Goal: Information Seeking & Learning: Learn about a topic

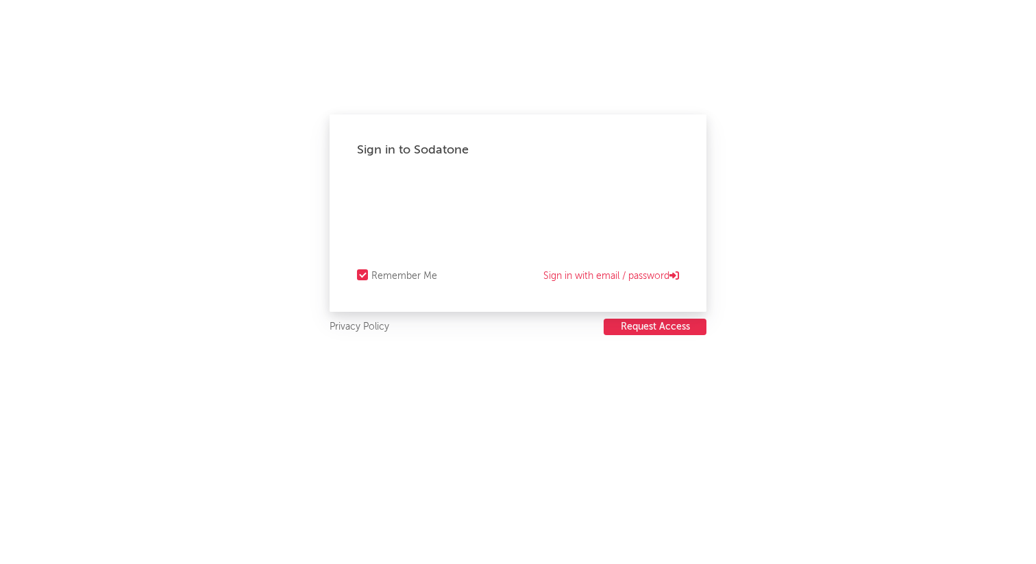
select select "recorded_music"
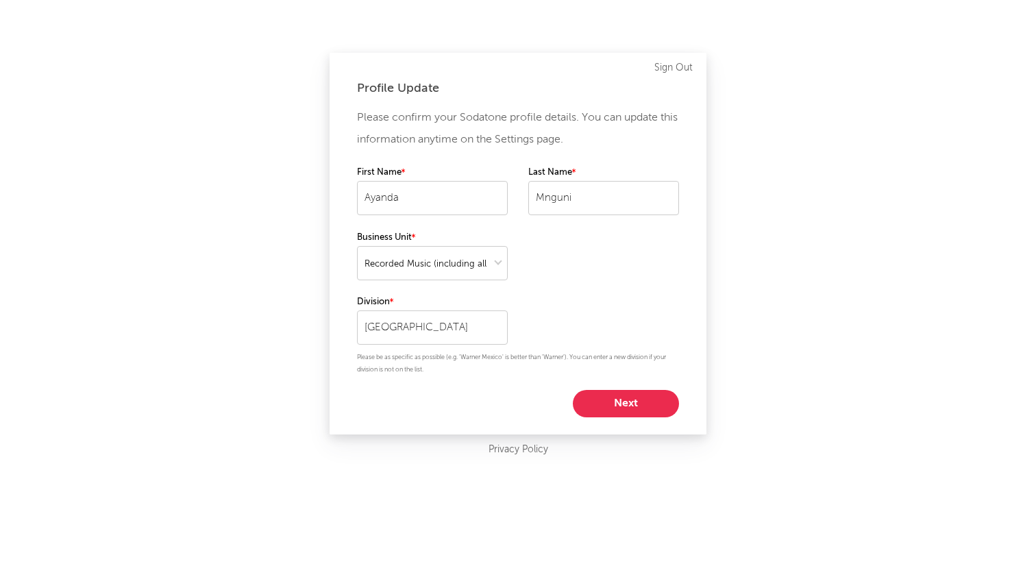
click at [632, 403] on button "Next" at bounding box center [626, 403] width 106 height 27
select select "marketing"
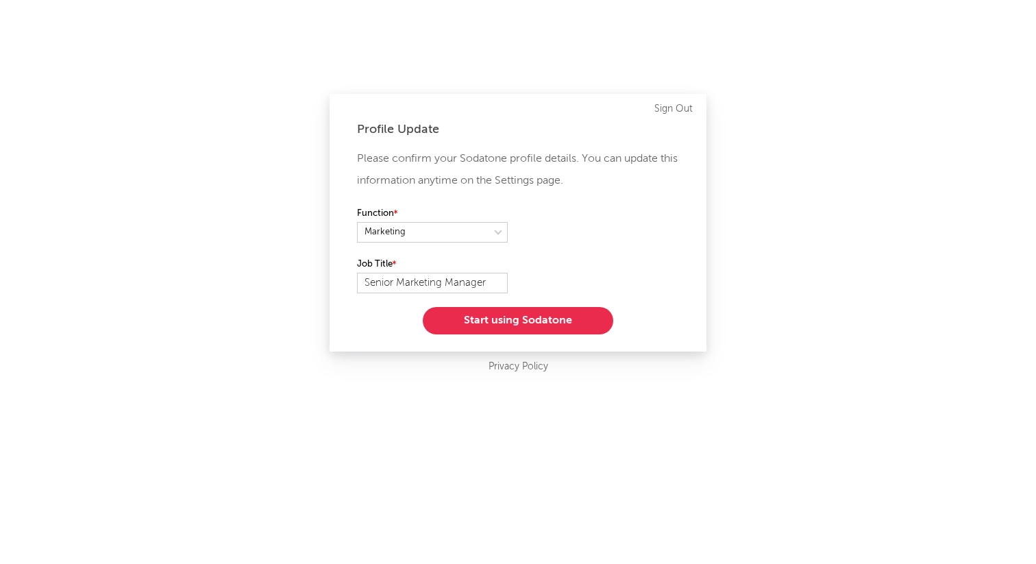
click at [533, 322] on button "Start using Sodatone" at bounding box center [518, 320] width 190 height 27
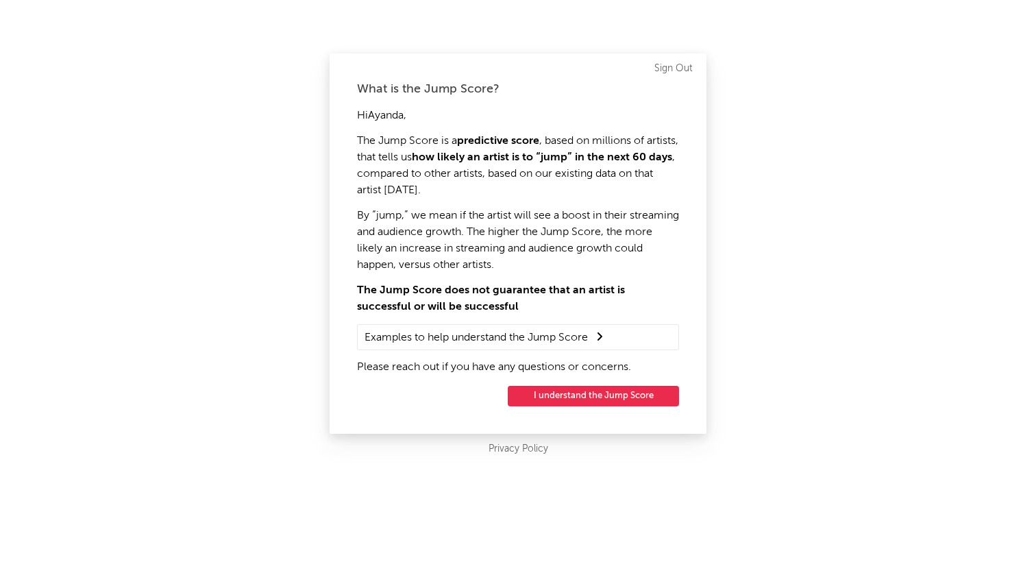
click at [594, 401] on button "I understand the Jump Score" at bounding box center [593, 396] width 171 height 21
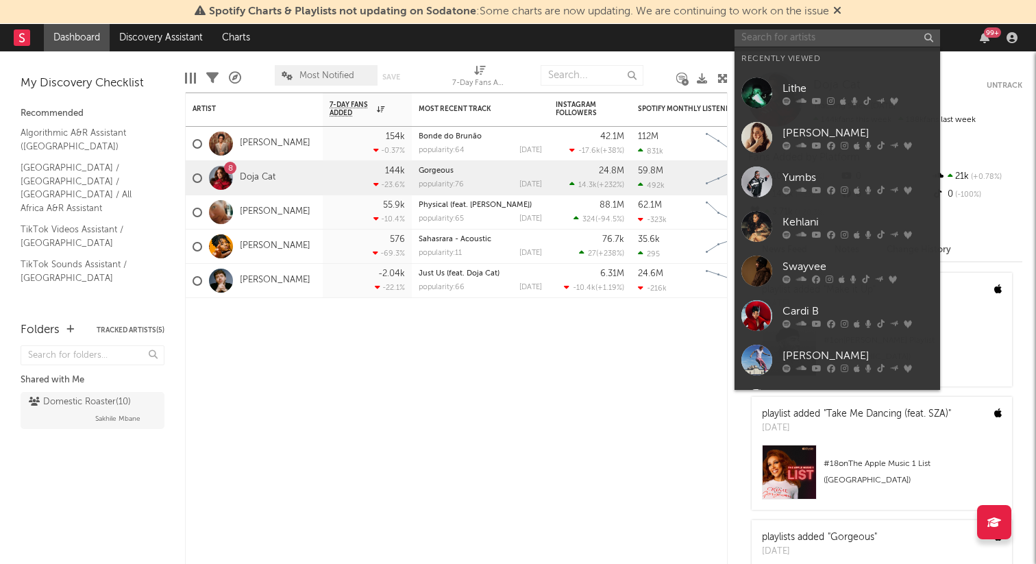
click at [794, 36] on input "text" at bounding box center [836, 37] width 205 height 17
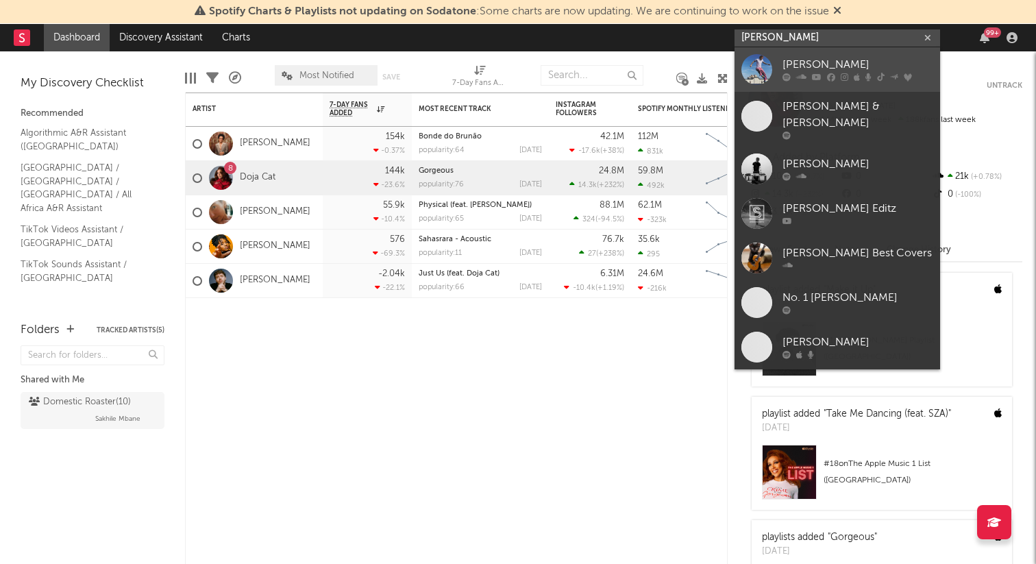
type input "[PERSON_NAME]"
click at [859, 68] on div "Ed Sheeran" at bounding box center [857, 65] width 151 height 16
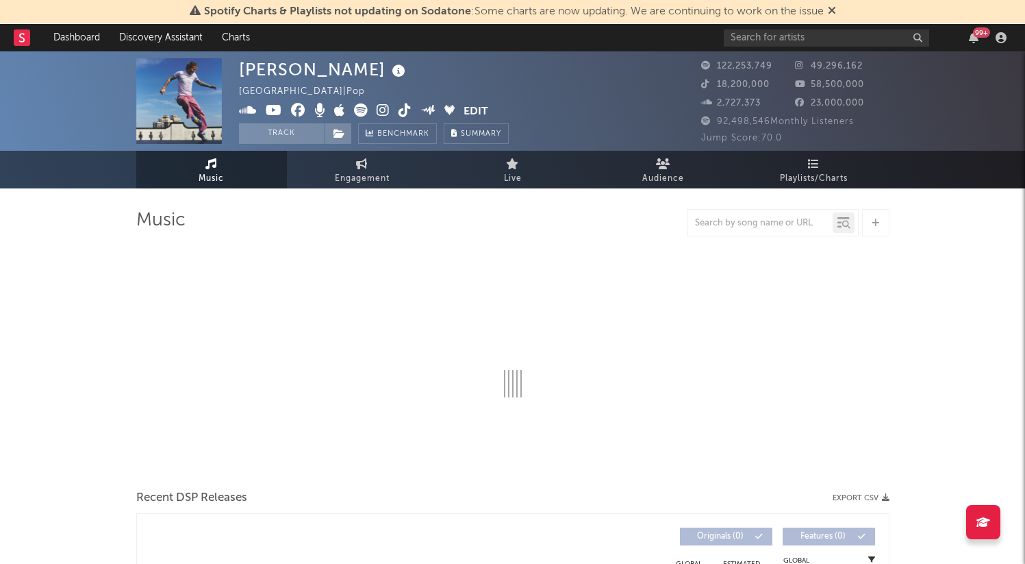
click at [834, 10] on icon at bounding box center [832, 10] width 8 height 11
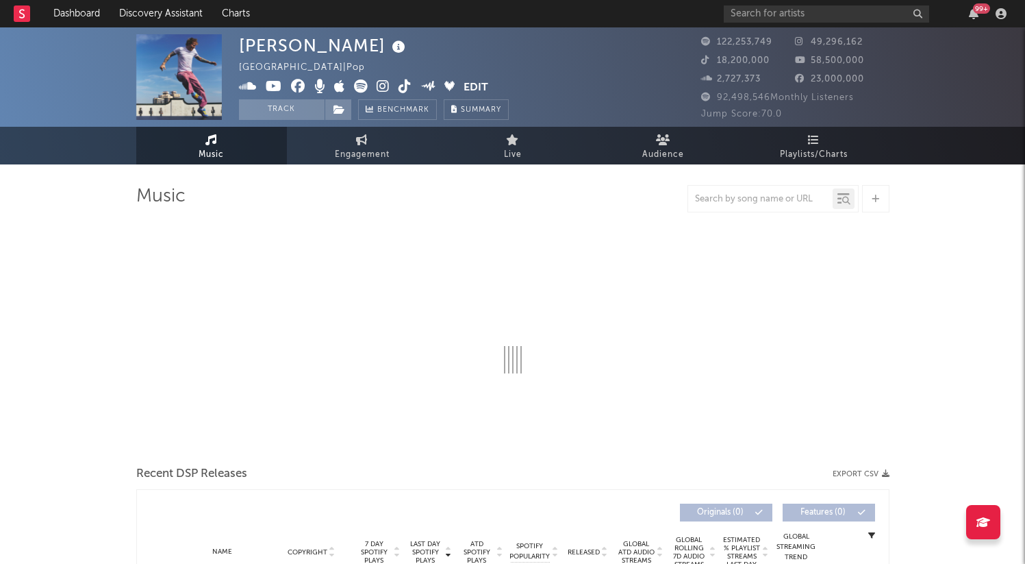
scroll to position [308, 0]
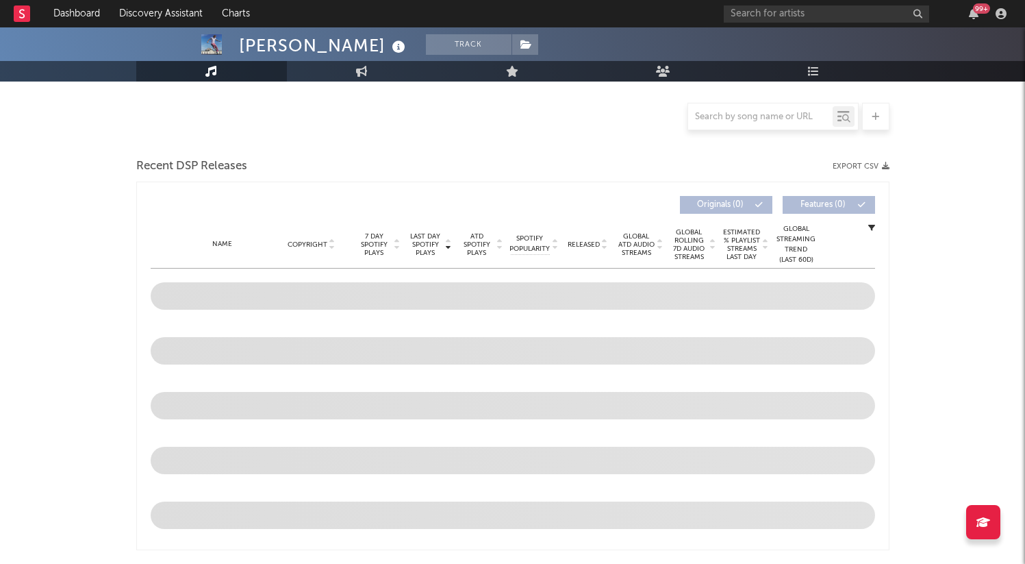
select select "6m"
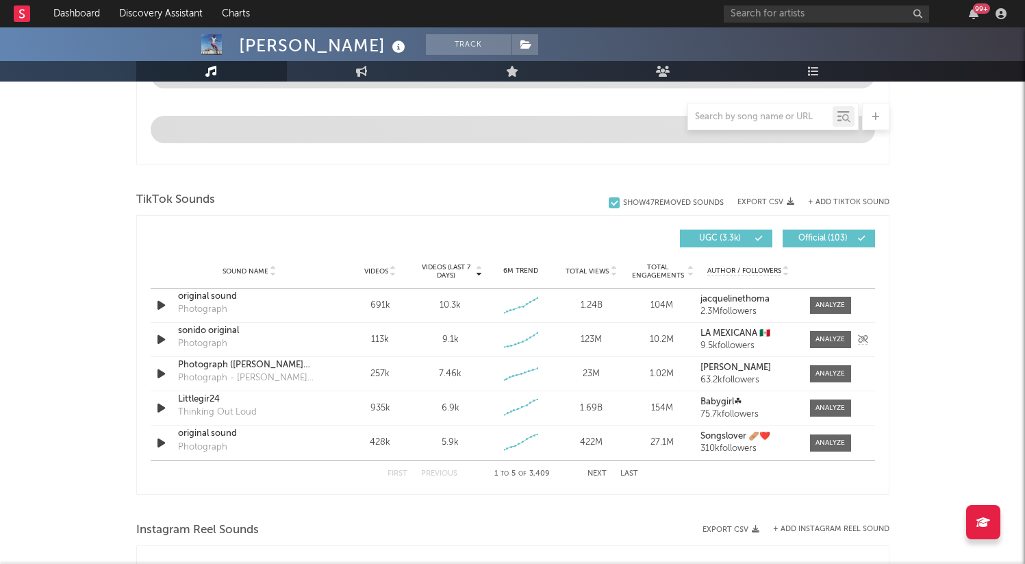
scroll to position [799, 0]
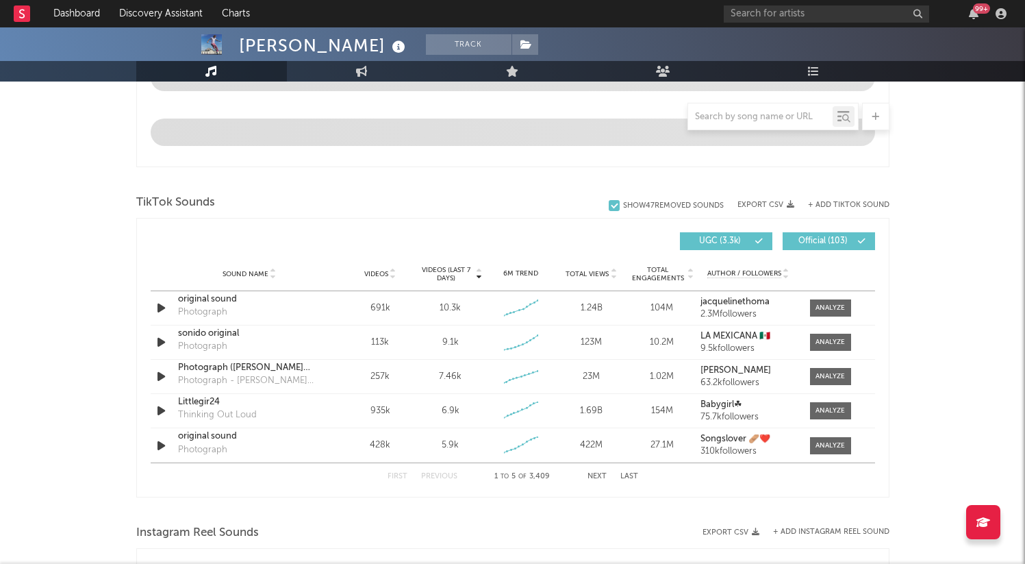
click at [595, 476] on button "Next" at bounding box center [597, 477] width 19 height 8
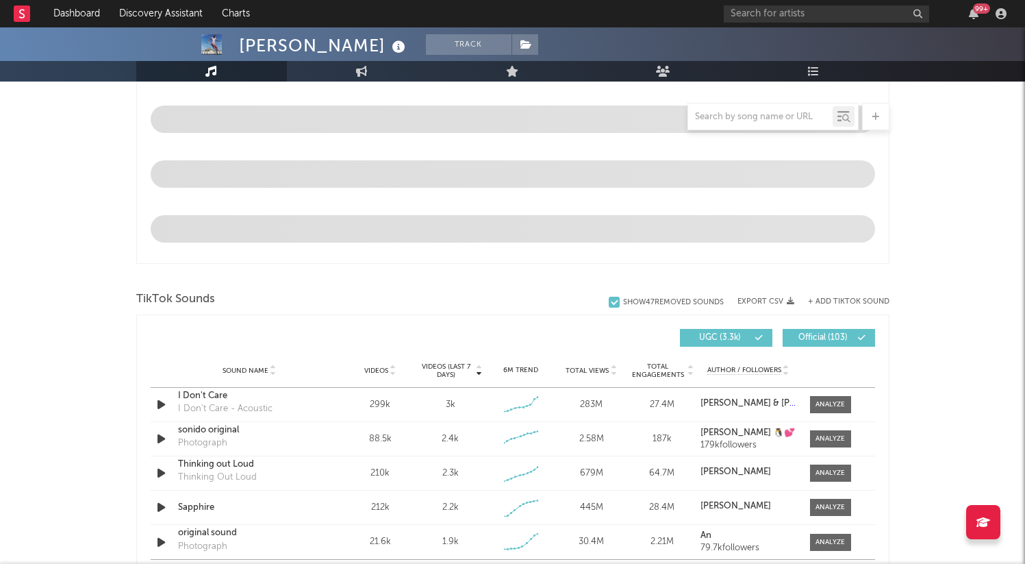
scroll to position [703, 0]
click at [758, 116] on input "text" at bounding box center [760, 117] width 145 height 11
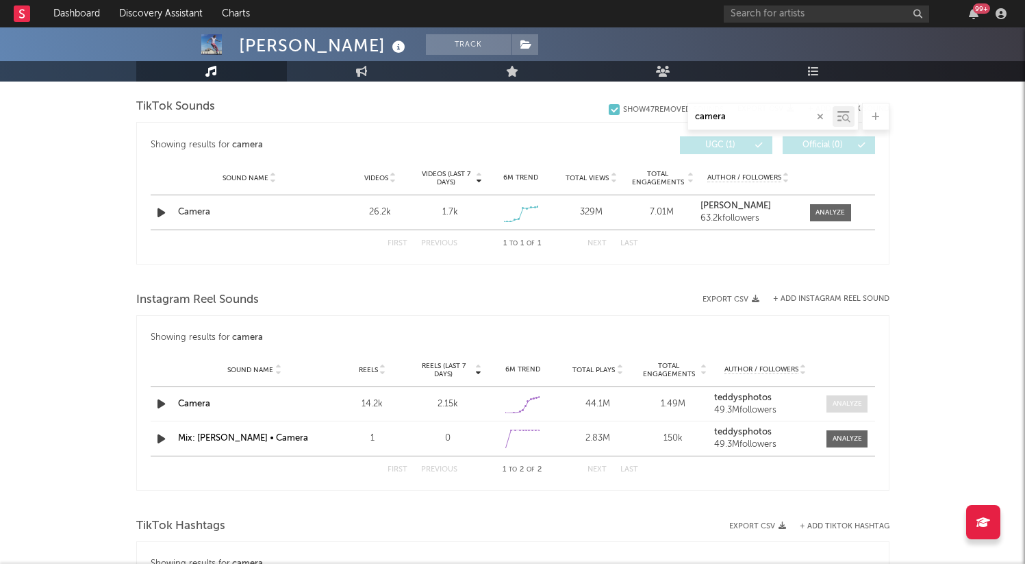
type input "camera"
click at [833, 399] on div at bounding box center [847, 404] width 29 height 10
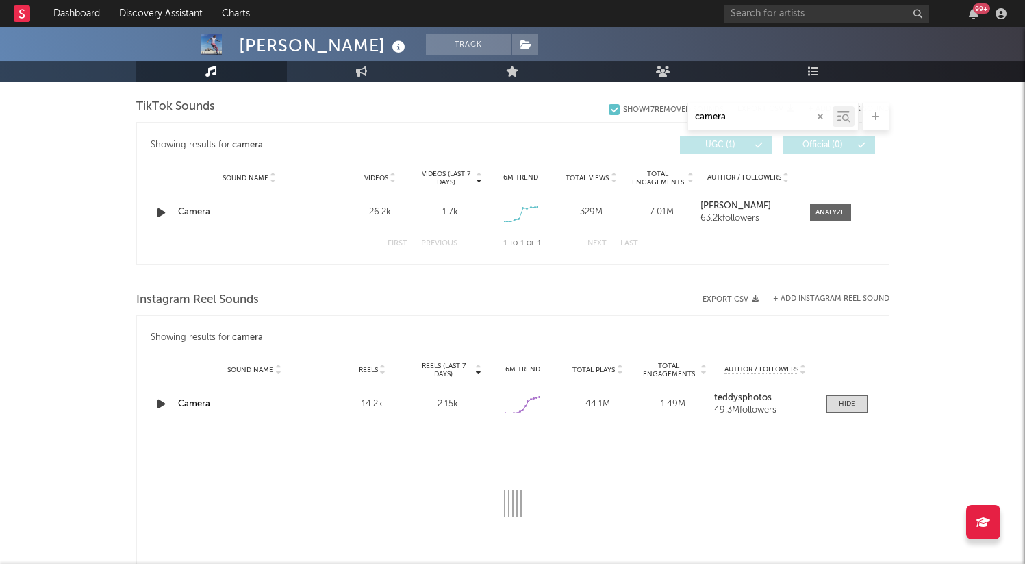
select select "1w"
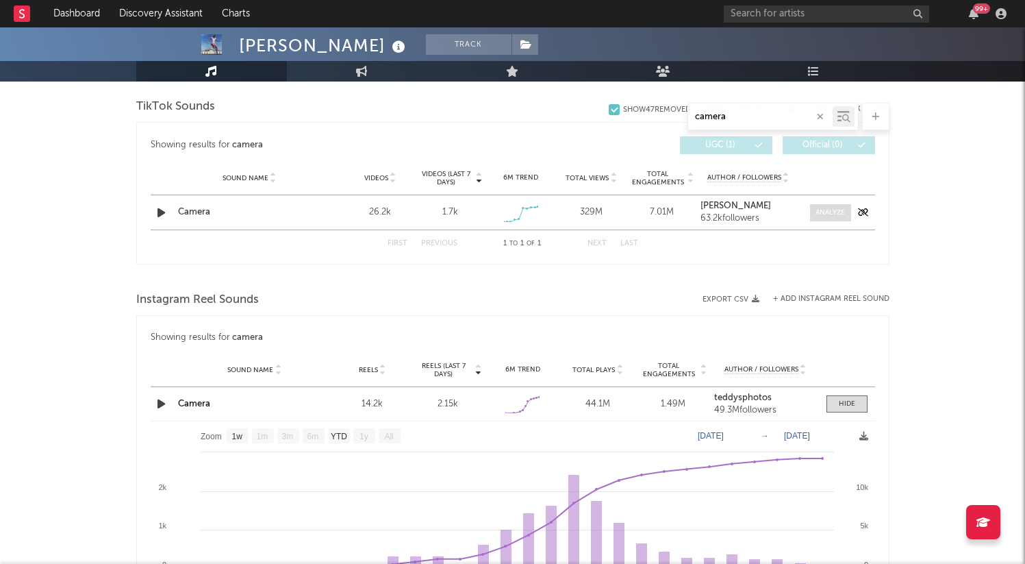
click at [816, 209] on div at bounding box center [830, 213] width 29 height 10
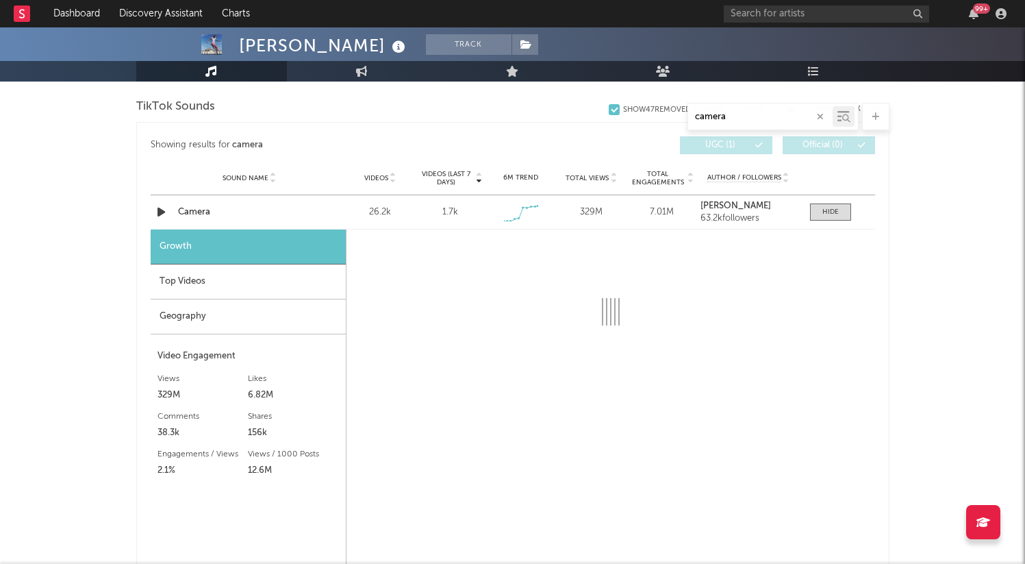
select select "1w"
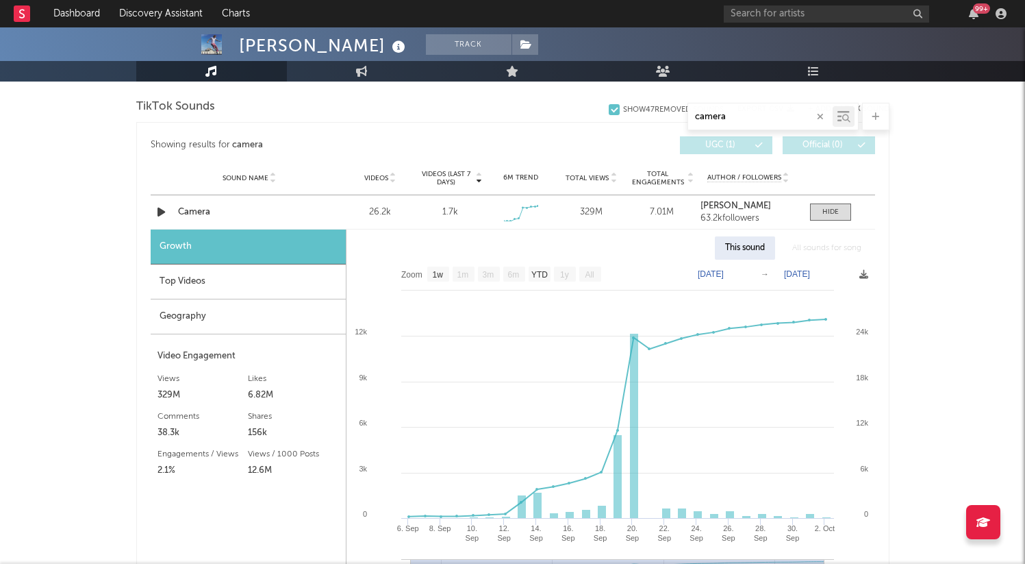
click at [193, 307] on div "Geography" at bounding box center [248, 316] width 195 height 35
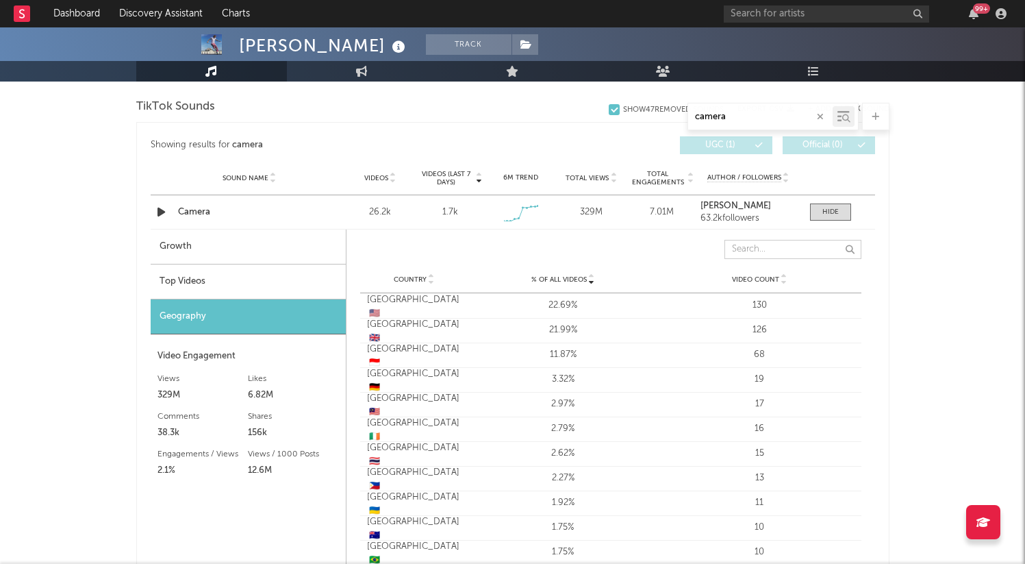
click at [791, 251] on input "text" at bounding box center [793, 249] width 137 height 19
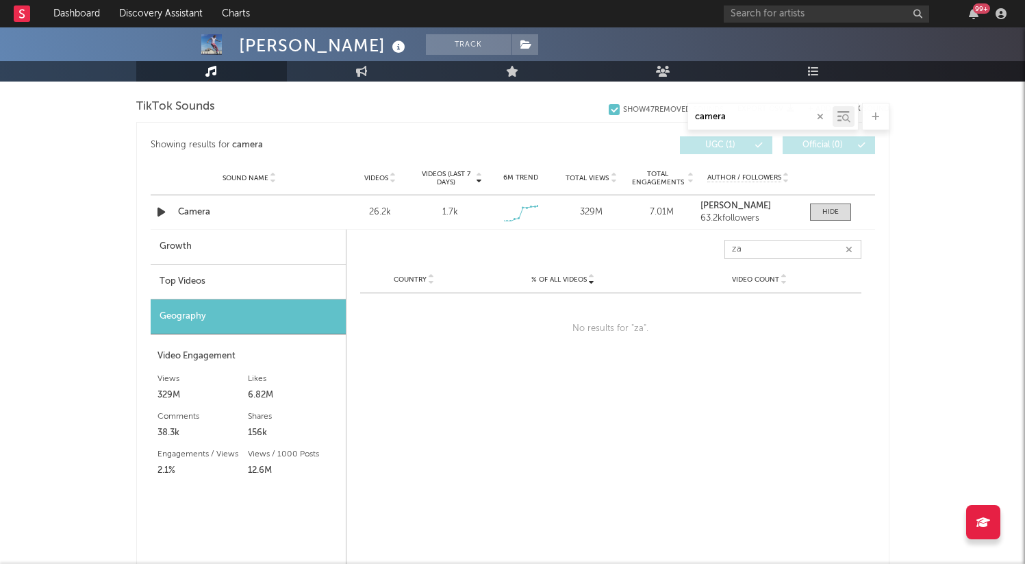
type input "z"
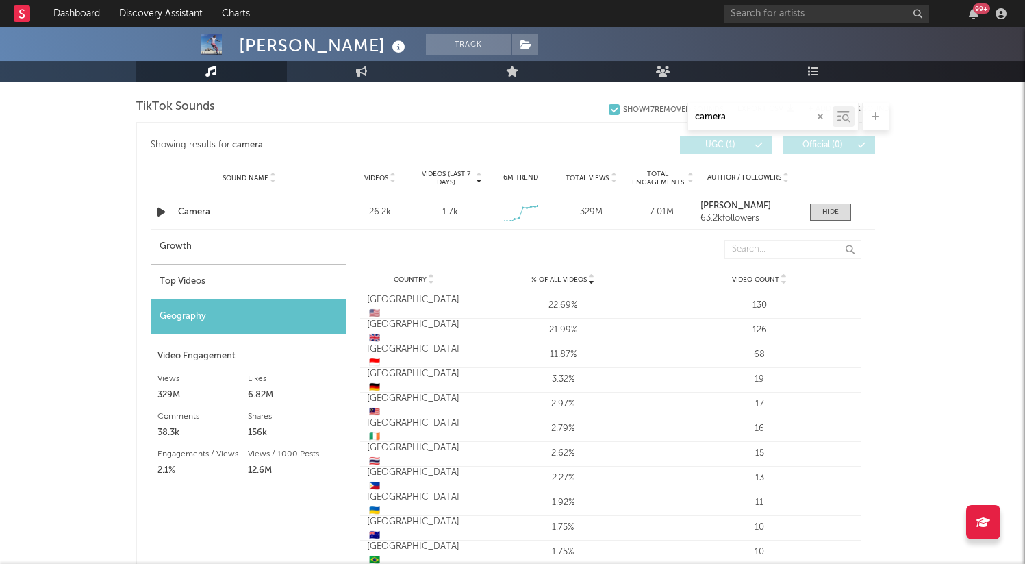
click at [417, 277] on span "Country" at bounding box center [410, 279] width 33 height 8
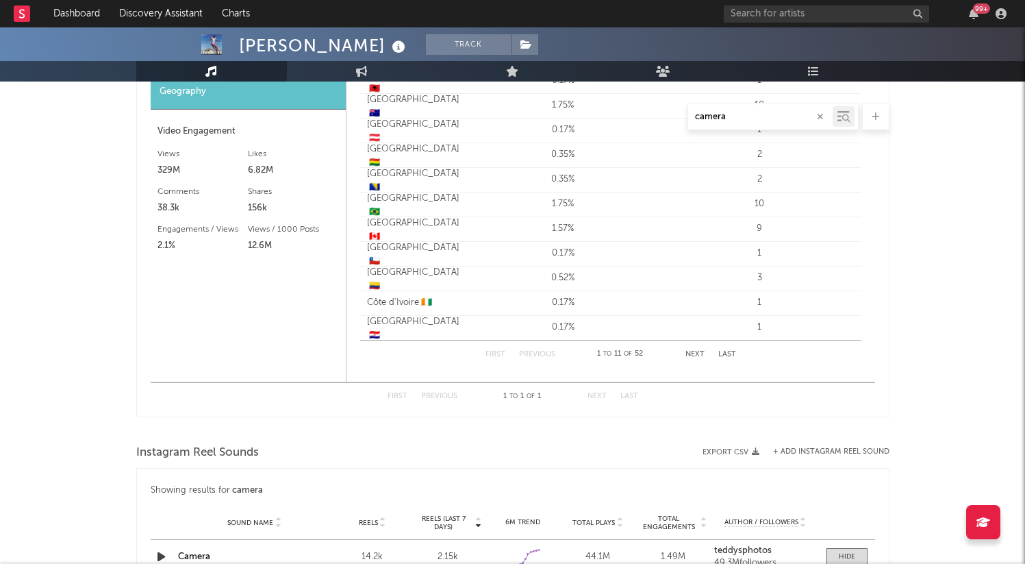
scroll to position [827, 0]
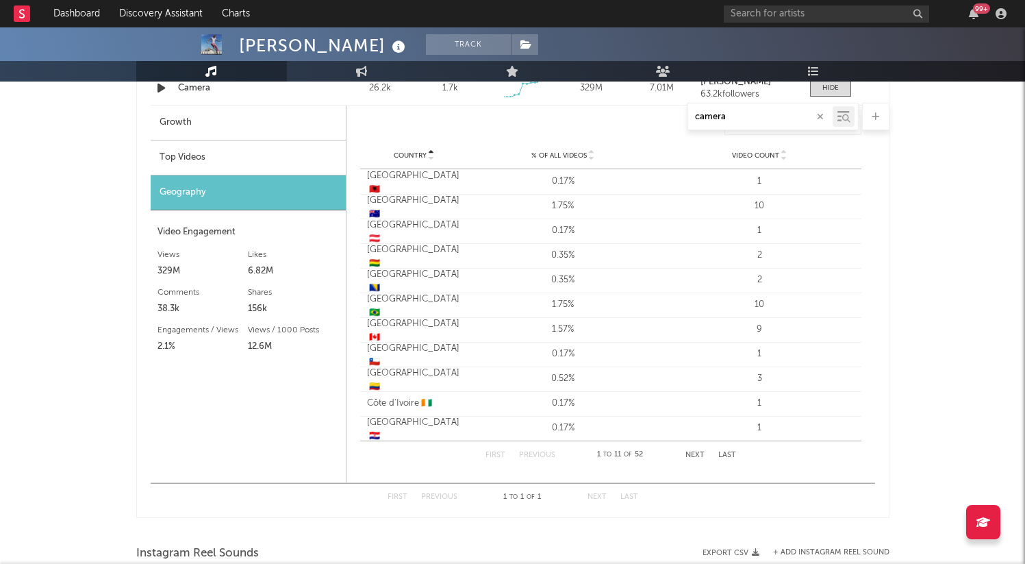
click at [411, 153] on span "Country" at bounding box center [410, 155] width 33 height 8
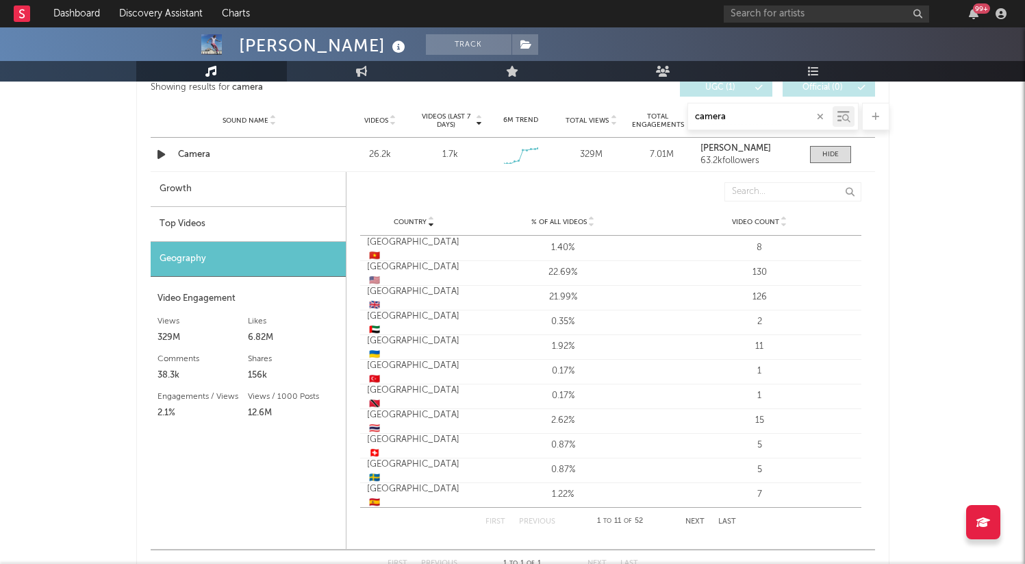
scroll to position [751, 0]
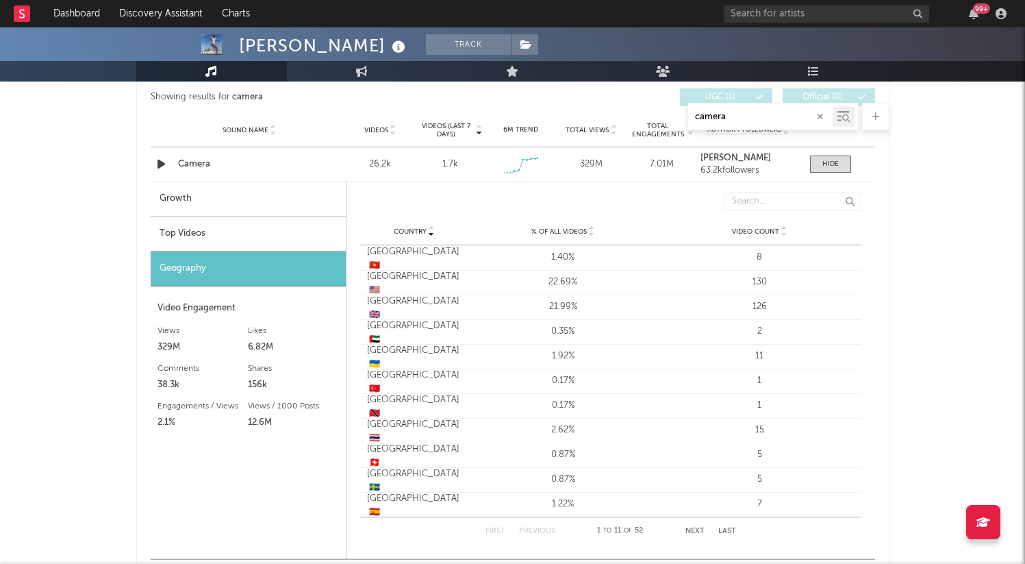
click at [724, 526] on div "First Previous 1 to 11 of 52 Next Last" at bounding box center [611, 530] width 251 height 27
click at [726, 530] on button "Last" at bounding box center [728, 531] width 18 height 8
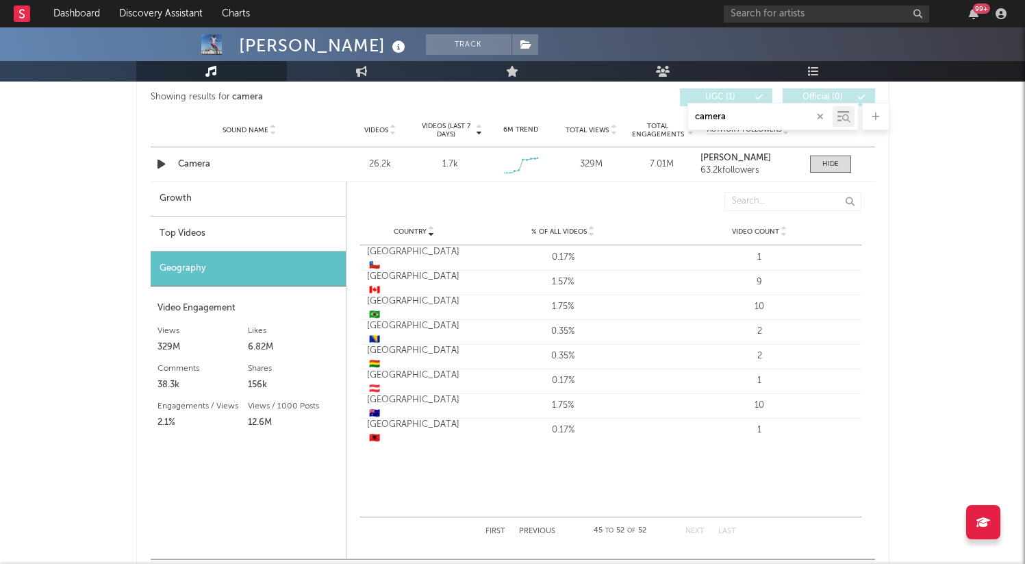
click at [538, 526] on div "First Previous 45 to 52 of 52 Next Last" at bounding box center [611, 530] width 251 height 27
click at [538, 534] on div "00:00 00:27" at bounding box center [513, 546] width 240 height 34
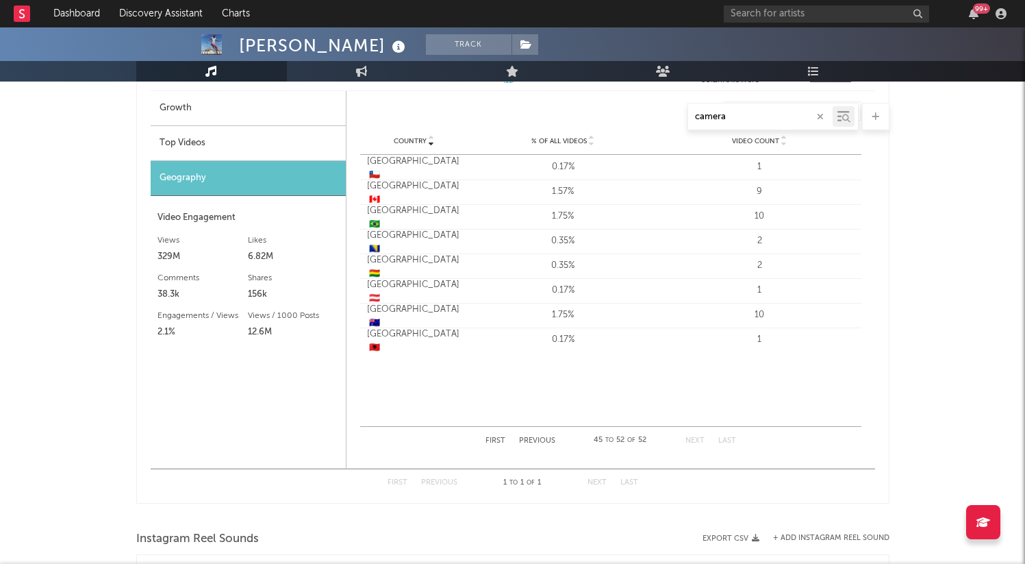
scroll to position [843, 0]
click at [536, 438] on button "Previous" at bounding box center [537, 439] width 36 height 8
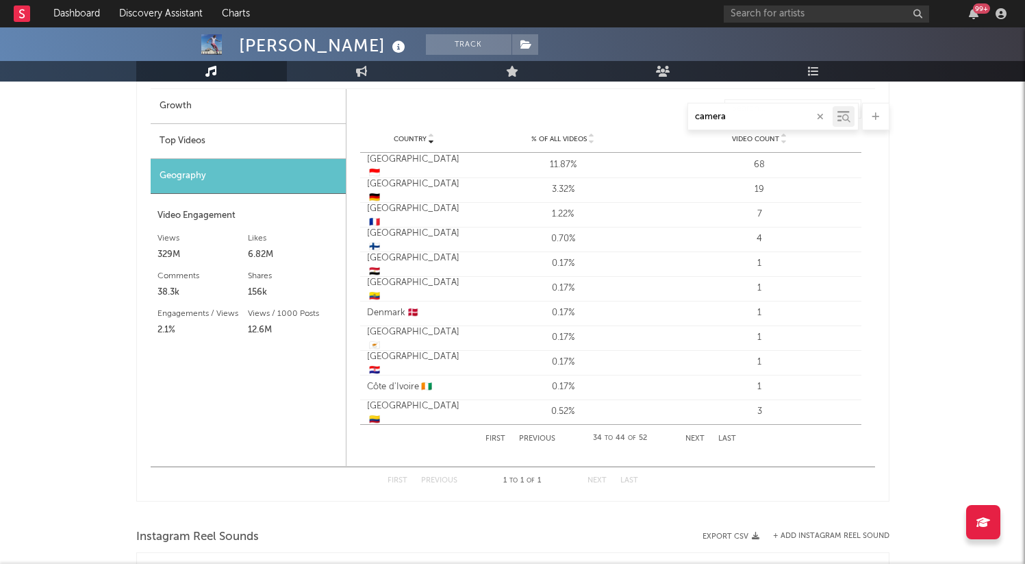
click at [536, 438] on button "Previous" at bounding box center [537, 439] width 36 height 8
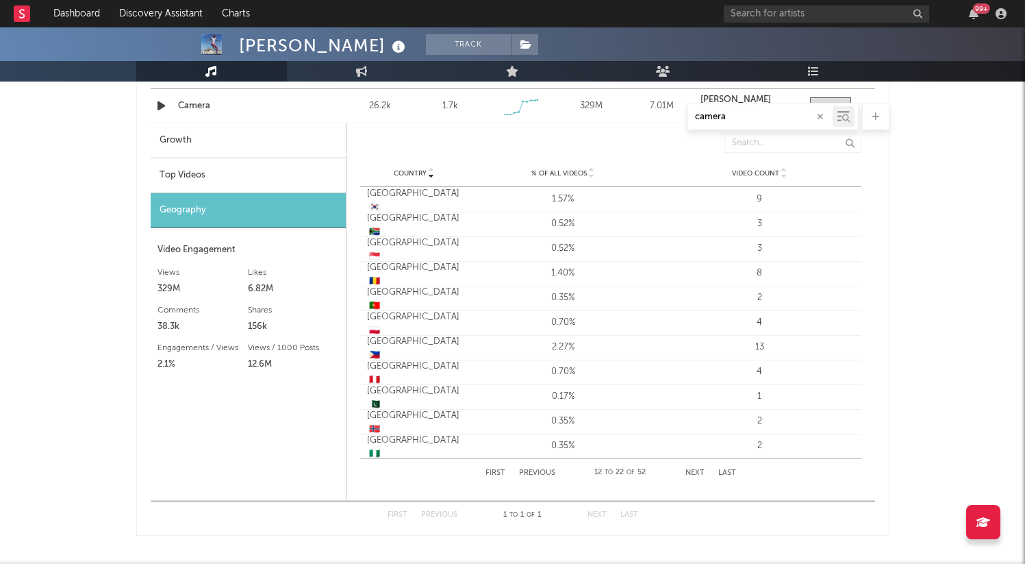
scroll to position [793, 0]
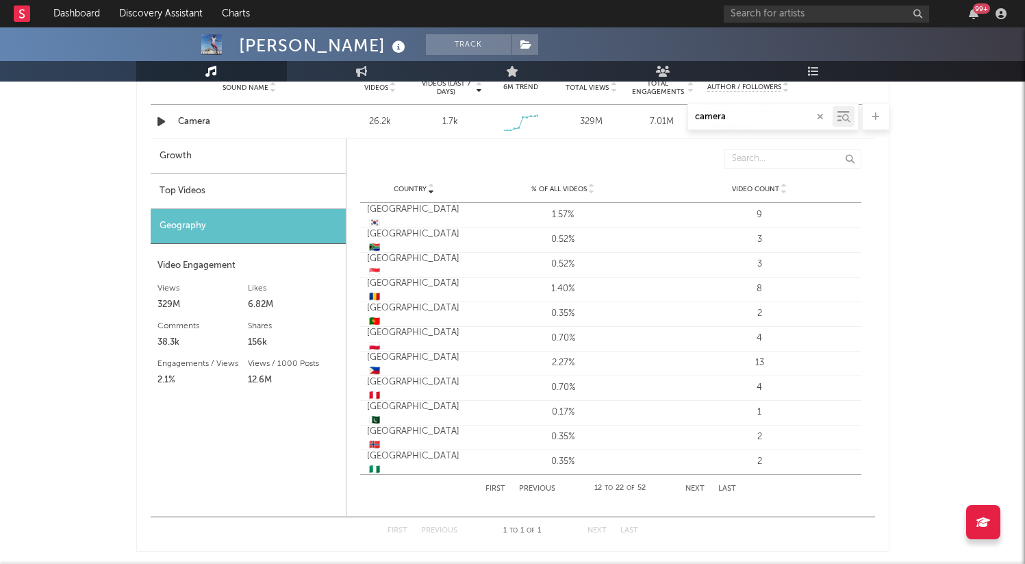
click at [441, 238] on div "South Africa 🇿🇦" at bounding box center [414, 240] width 95 height 27
click at [392, 236] on div "South Africa 🇿🇦" at bounding box center [414, 240] width 95 height 27
click at [216, 197] on div "Top Videos" at bounding box center [248, 191] width 195 height 35
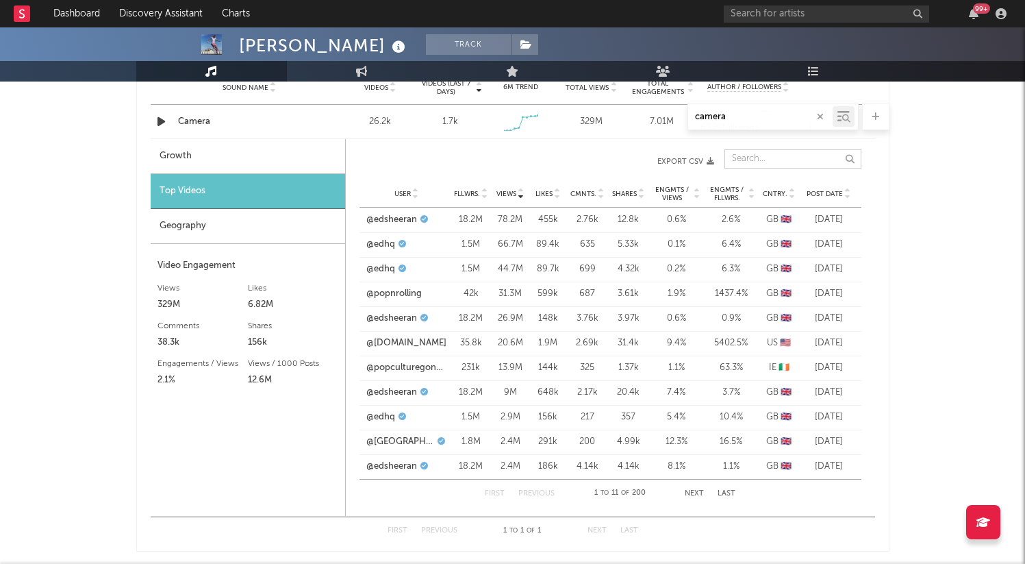
click at [768, 154] on input "text" at bounding box center [793, 158] width 137 height 19
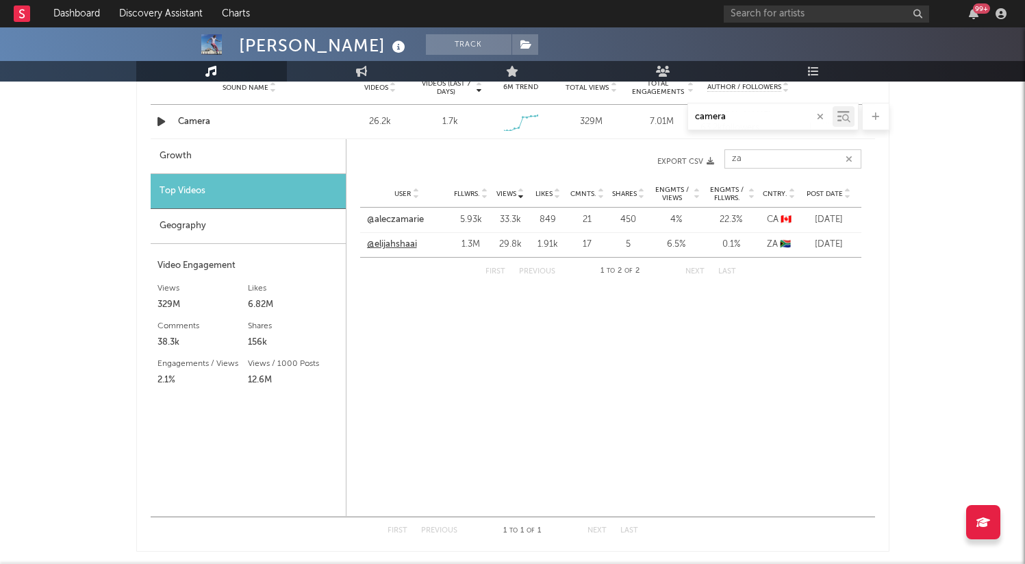
type input "za"
click at [409, 247] on link "@elijahshaai" at bounding box center [392, 245] width 50 height 14
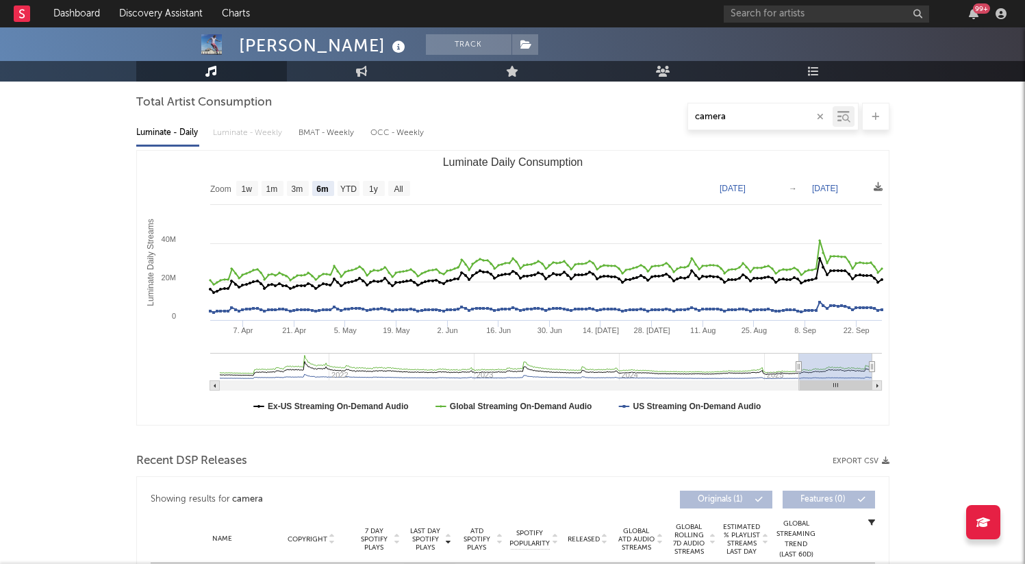
click at [827, 114] on input "camera" at bounding box center [760, 117] width 145 height 11
click at [823, 115] on icon "button" at bounding box center [820, 116] width 7 height 9
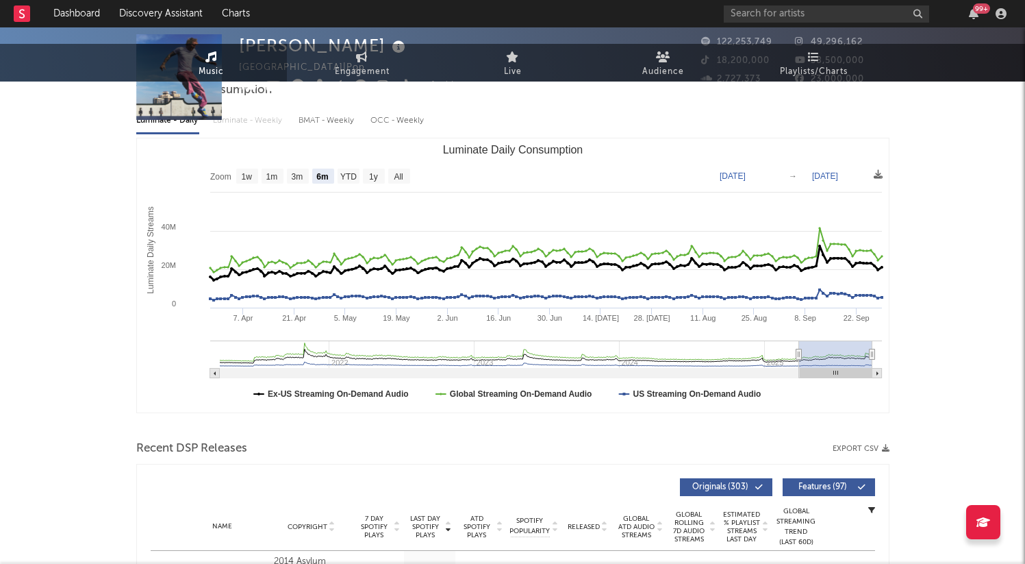
scroll to position [0, 0]
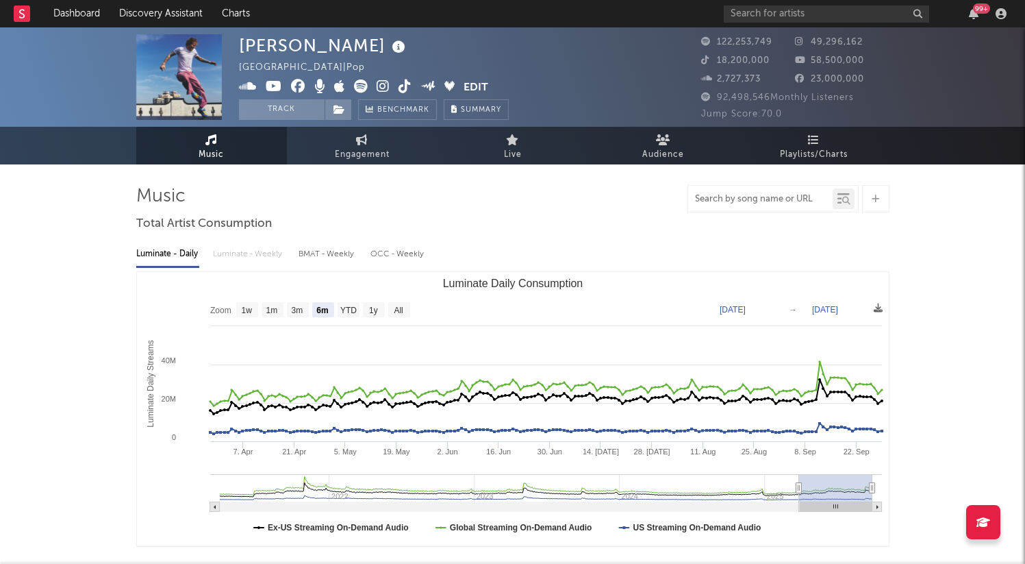
click at [738, 197] on input "text" at bounding box center [760, 199] width 145 height 11
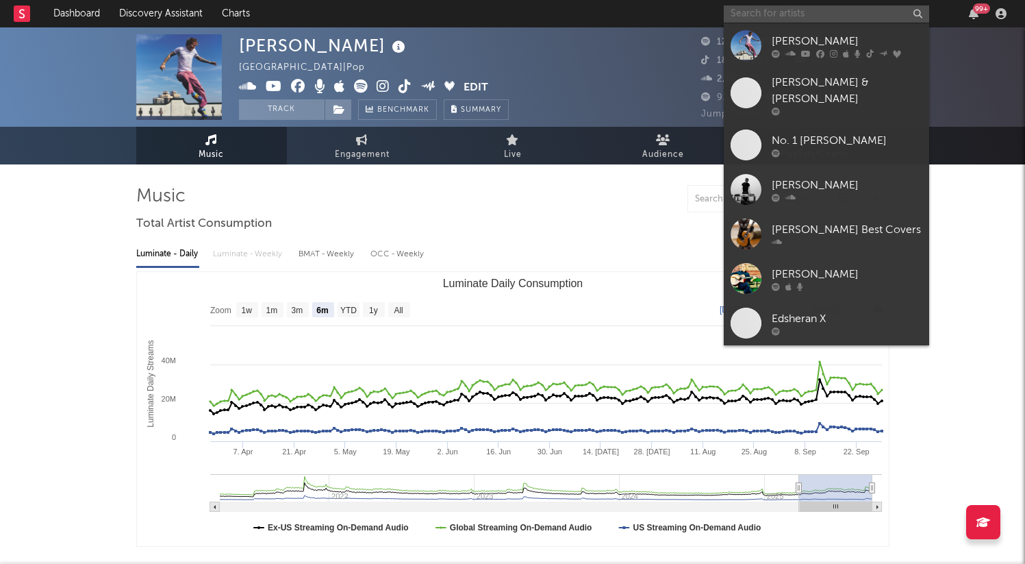
click at [784, 13] on input "text" at bounding box center [826, 13] width 205 height 17
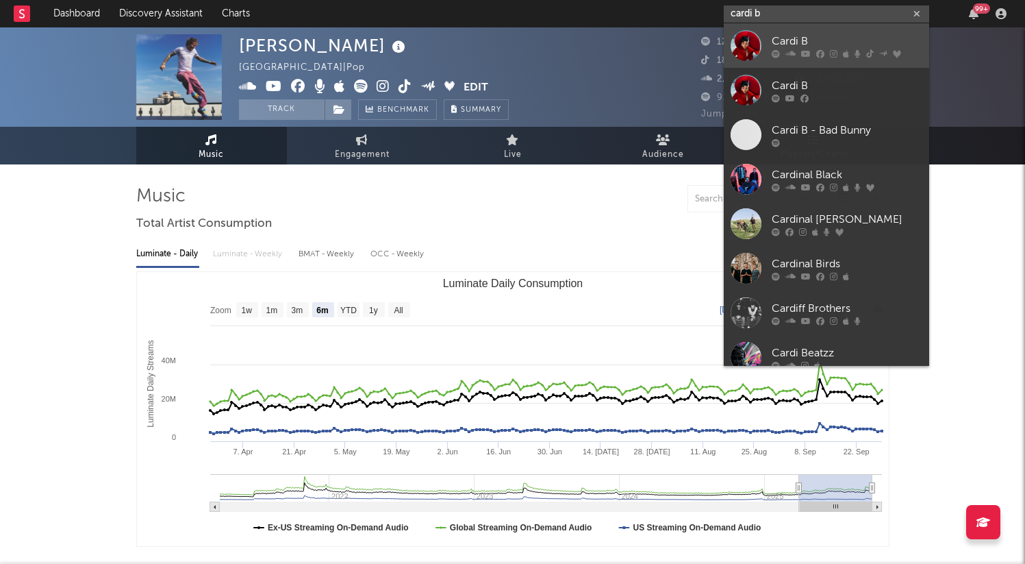
type input "cardi b"
click at [827, 41] on div "Cardi B" at bounding box center [847, 41] width 151 height 16
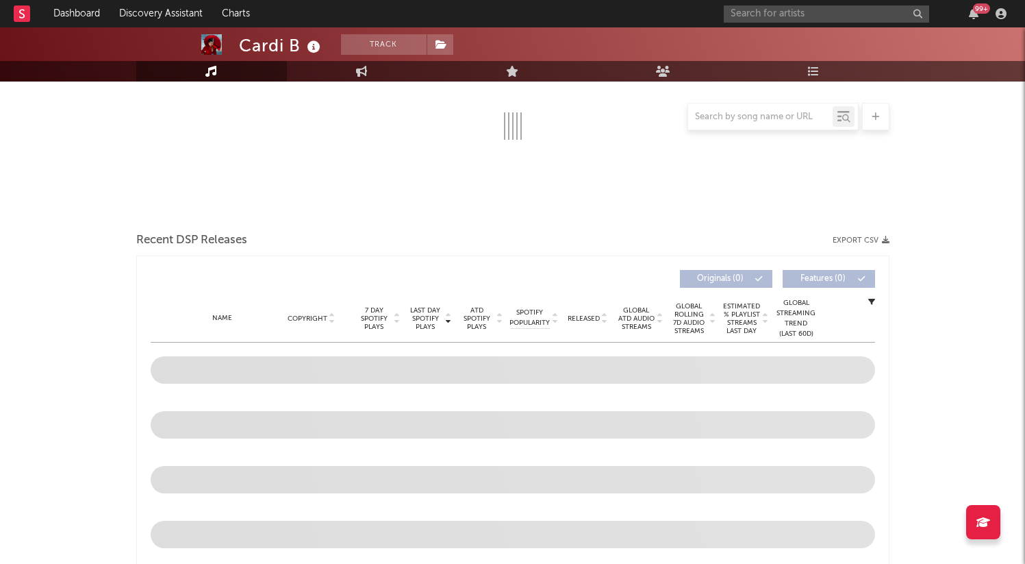
scroll to position [245, 0]
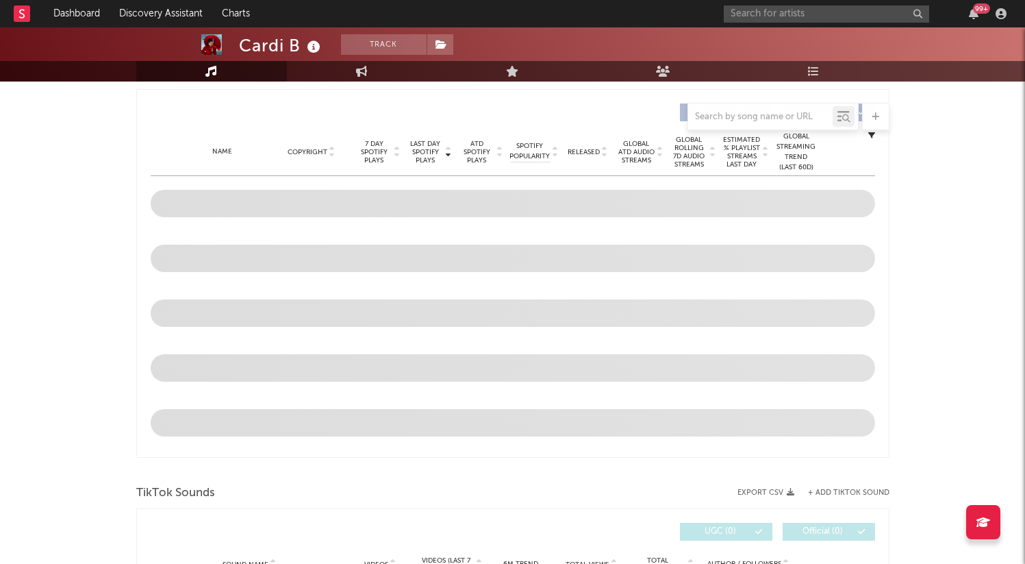
select select "6m"
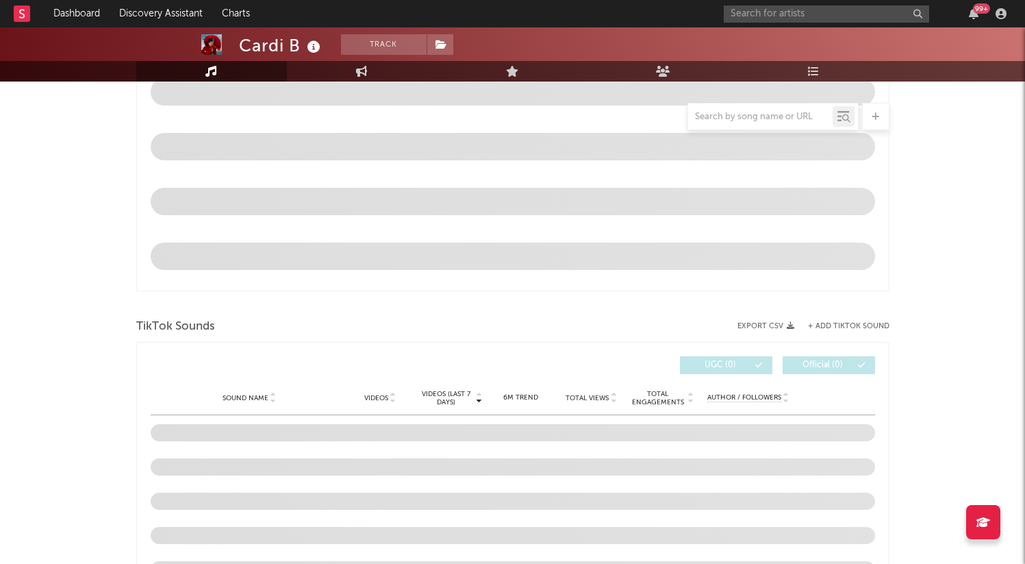
scroll to position [698, 0]
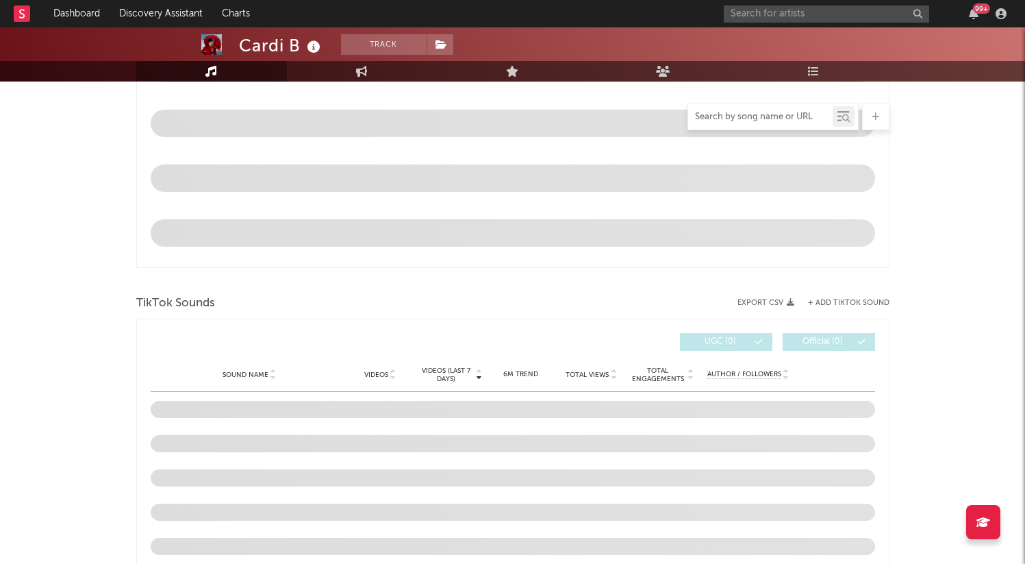
click at [749, 115] on input "text" at bounding box center [760, 117] width 145 height 11
type input "safe"
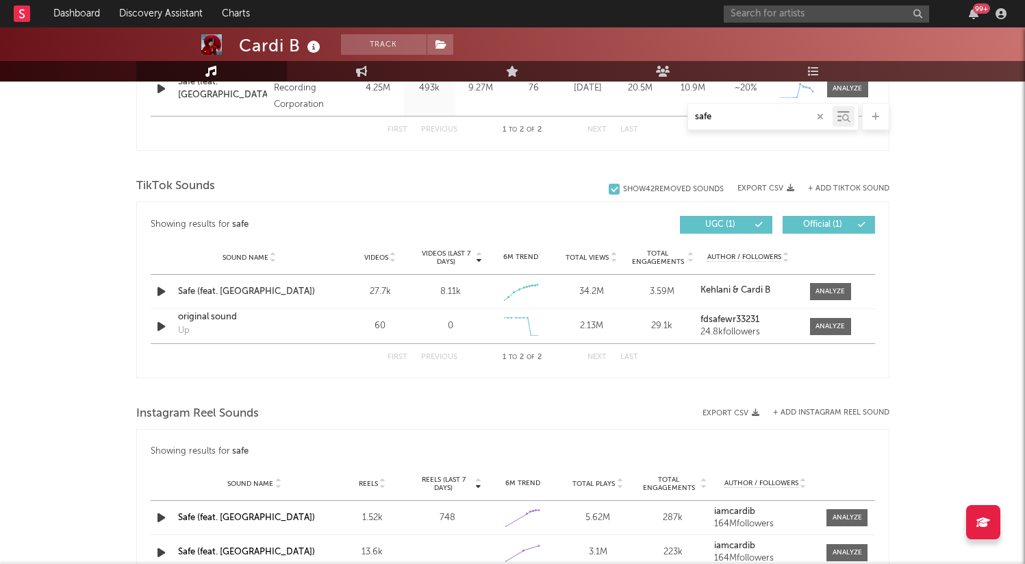
scroll to position [612, 0]
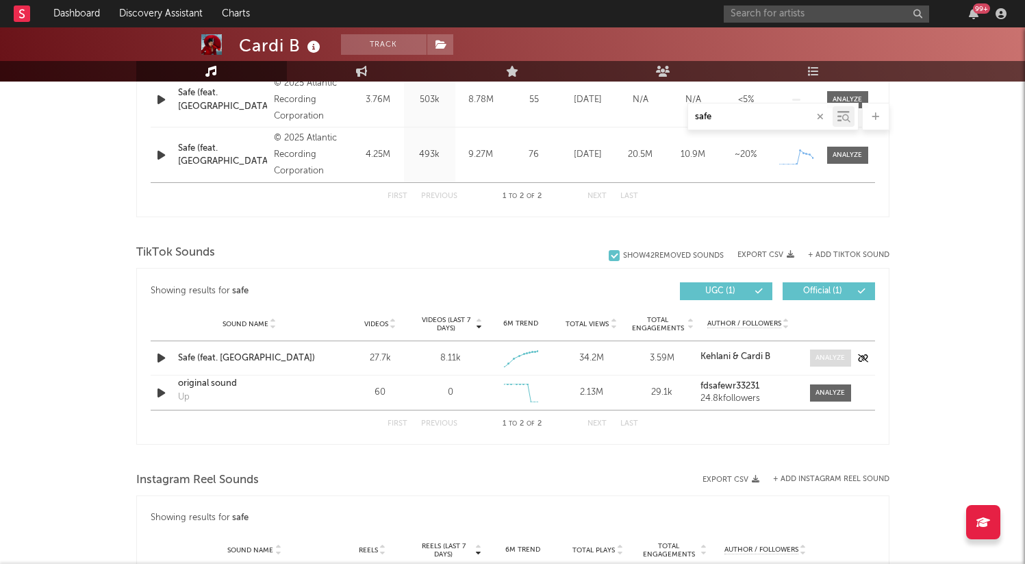
click at [831, 353] on div at bounding box center [830, 358] width 29 height 10
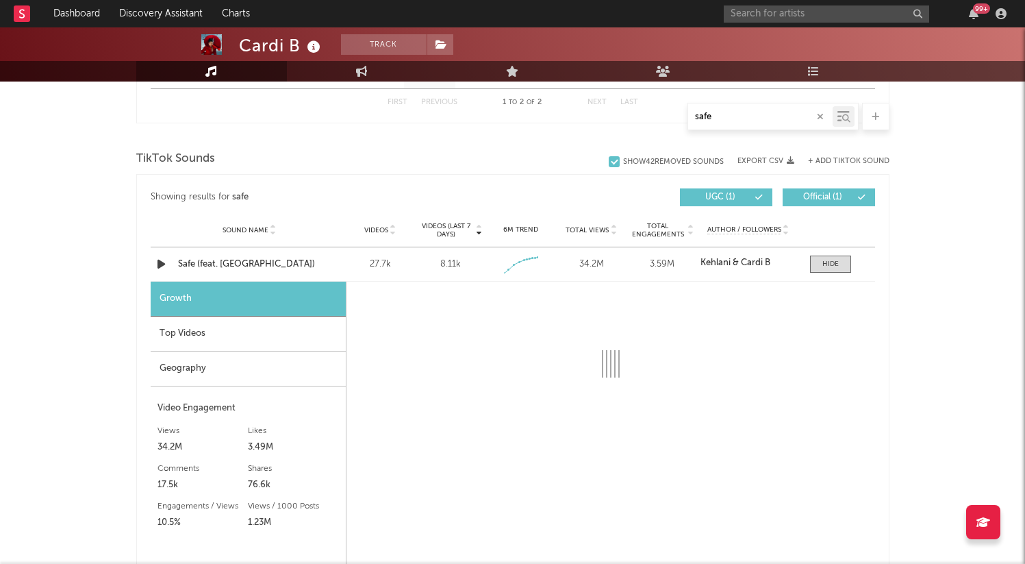
select select "1w"
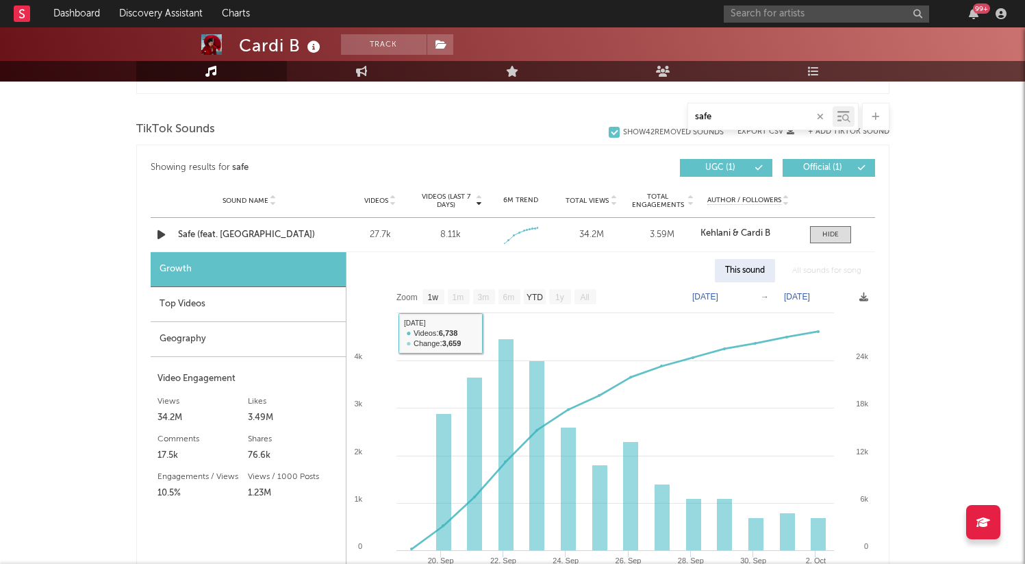
scroll to position [739, 0]
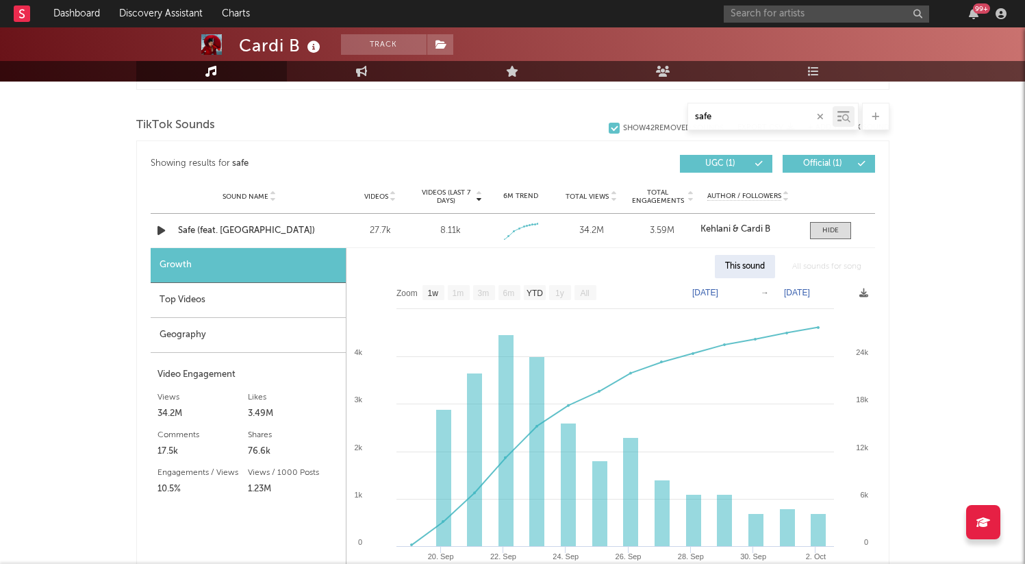
click at [256, 332] on div "Geography" at bounding box center [248, 335] width 195 height 35
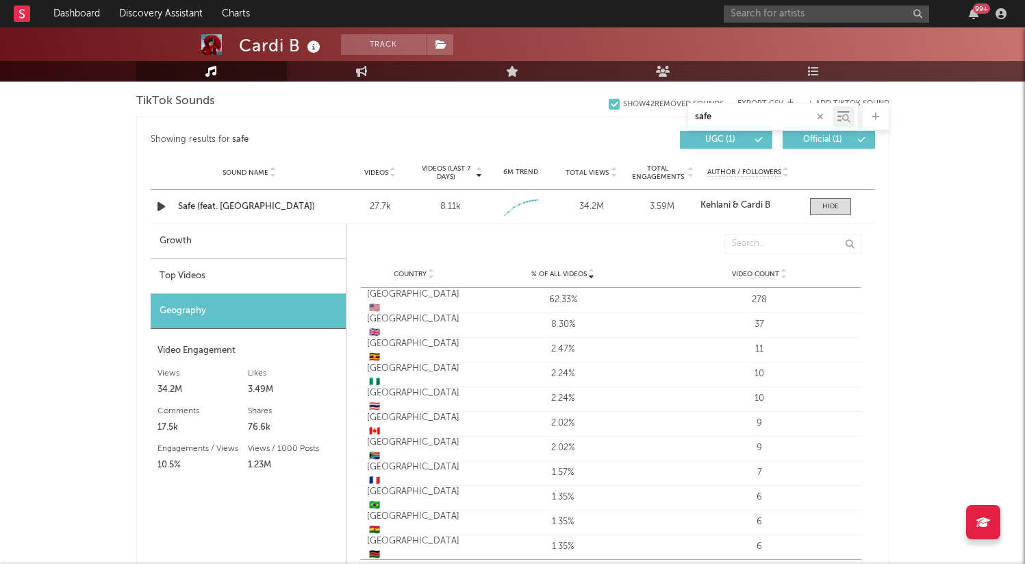
scroll to position [764, 0]
click at [191, 266] on div "Top Videos" at bounding box center [248, 275] width 195 height 35
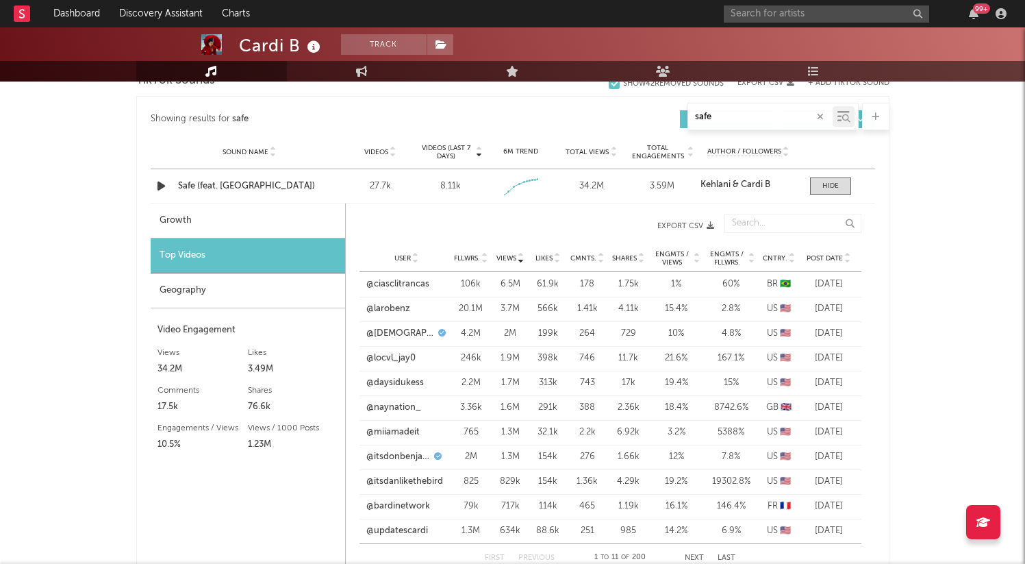
scroll to position [745, 0]
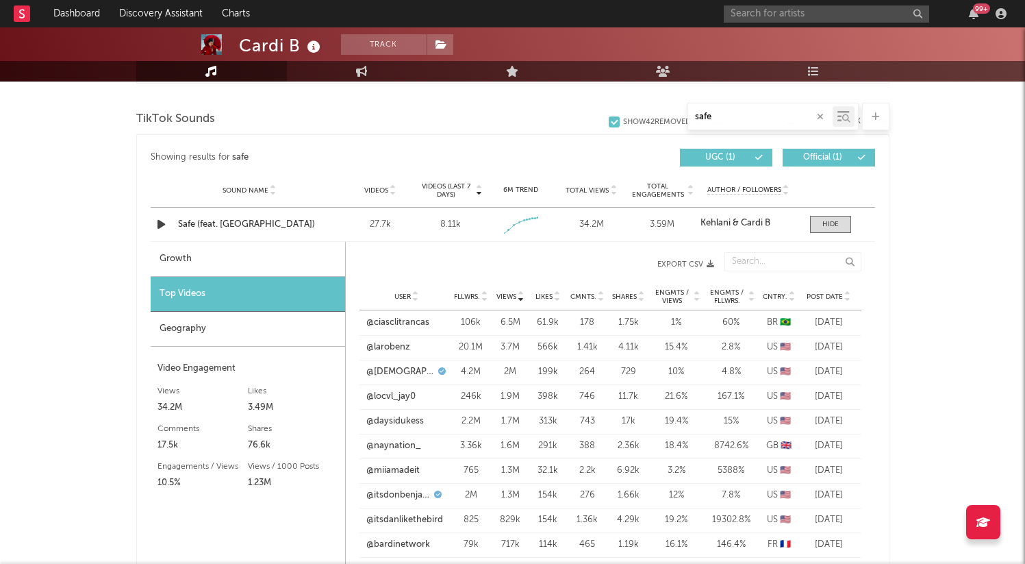
click at [775, 296] on span "Cntry." at bounding box center [775, 296] width 25 height 8
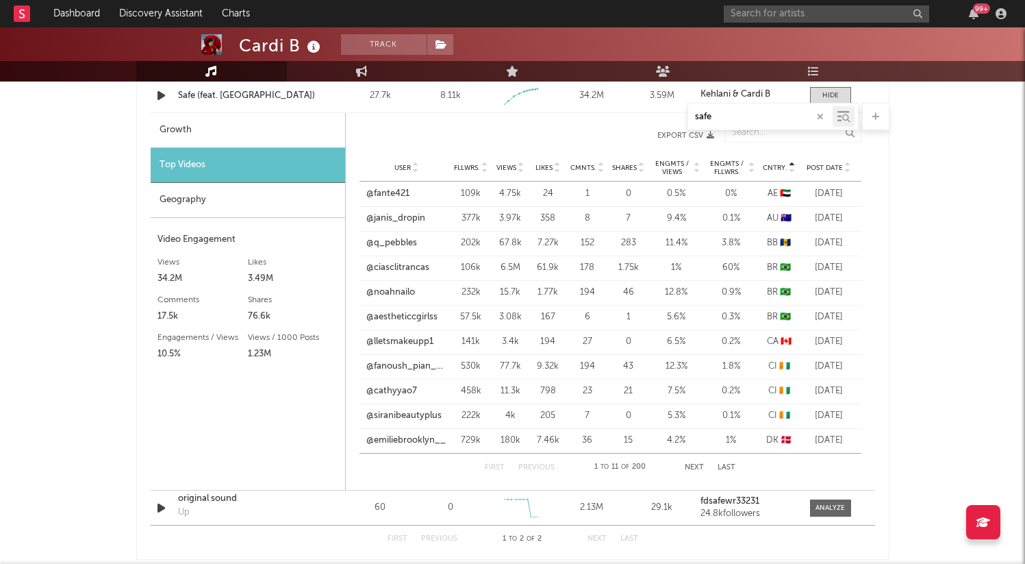
scroll to position [879, 0]
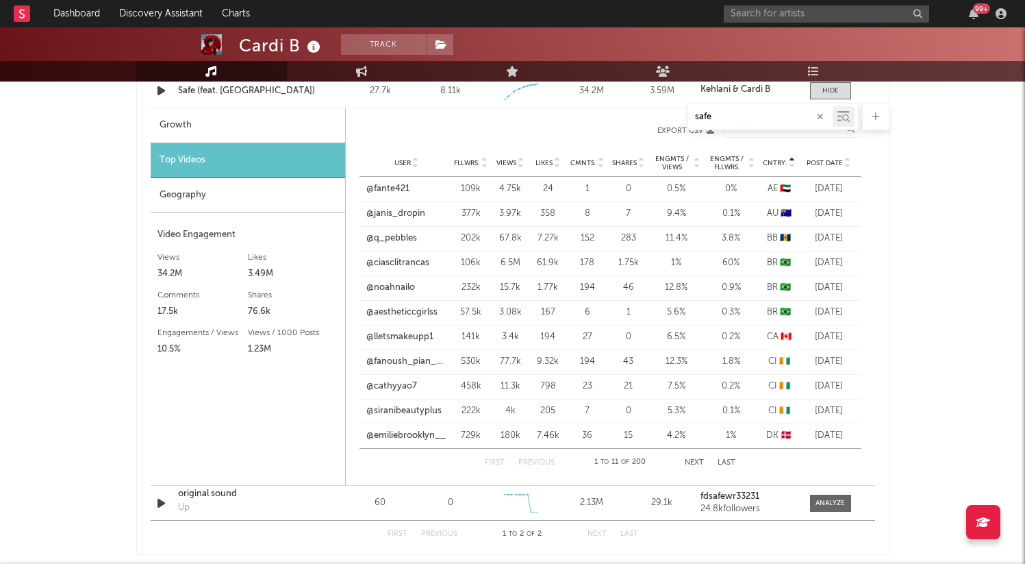
click at [778, 159] on span "Cntry." at bounding box center [775, 163] width 25 height 8
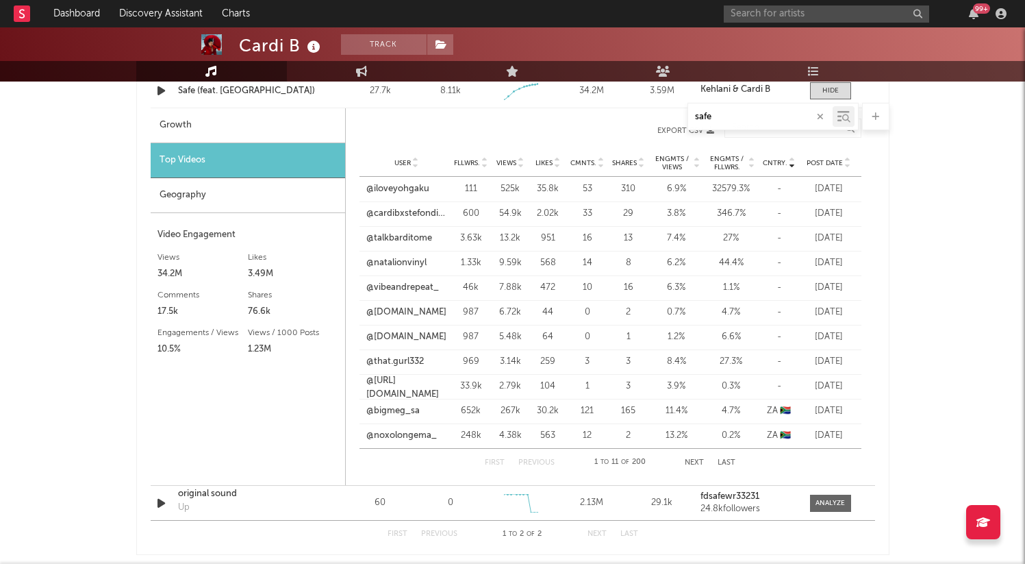
scroll to position [903, 0]
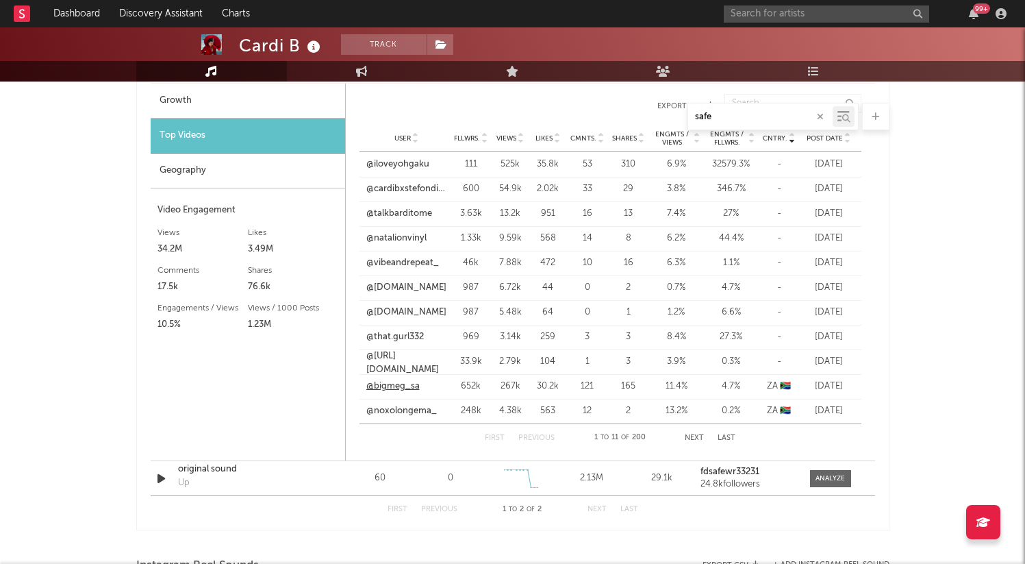
click at [399, 385] on link "@bigmeg_sa" at bounding box center [392, 386] width 53 height 14
click at [423, 411] on link "@noxolongema_" at bounding box center [401, 411] width 71 height 14
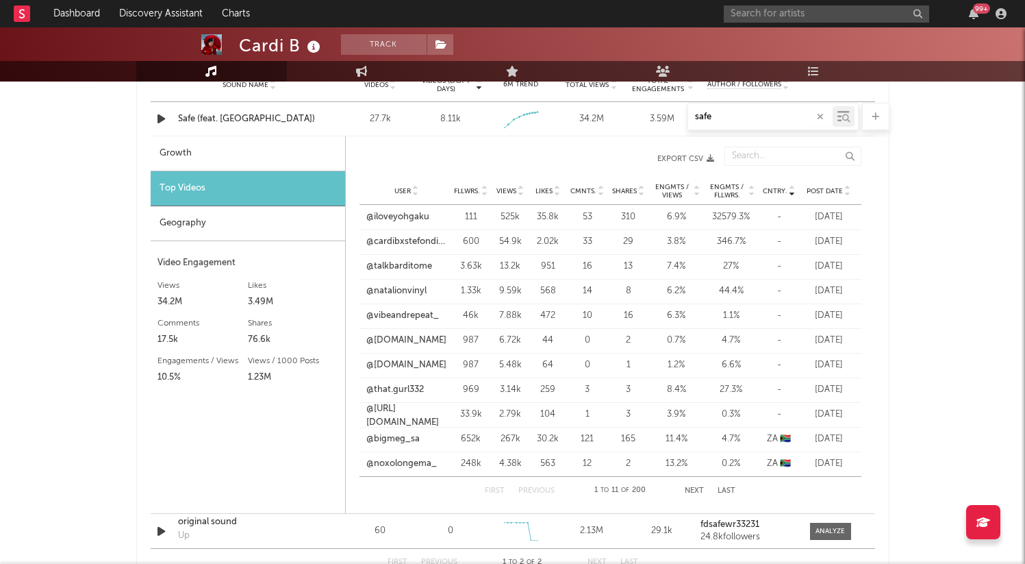
scroll to position [849, 0]
click at [211, 219] on div "Geography" at bounding box center [248, 225] width 195 height 35
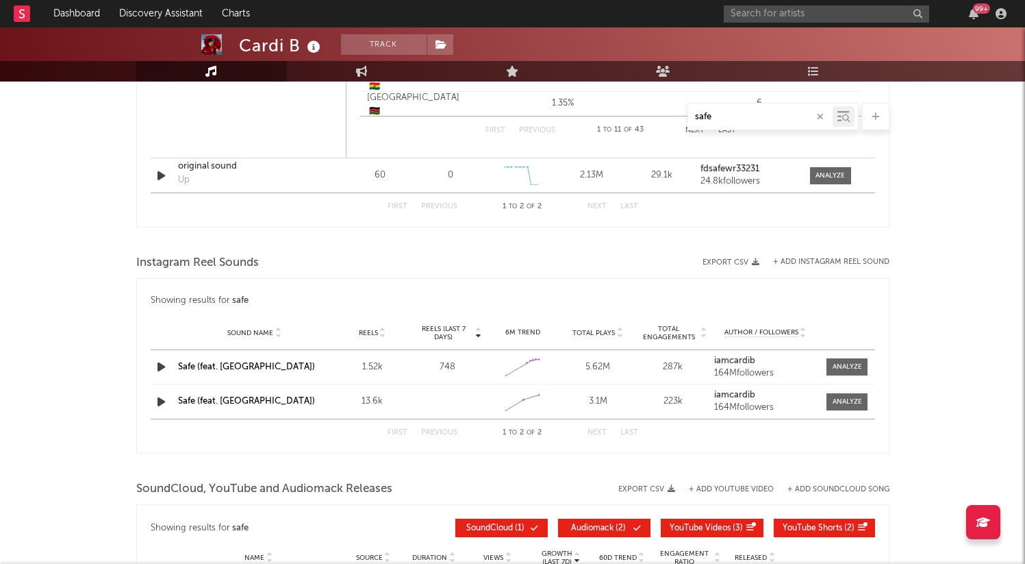
scroll to position [1324, 0]
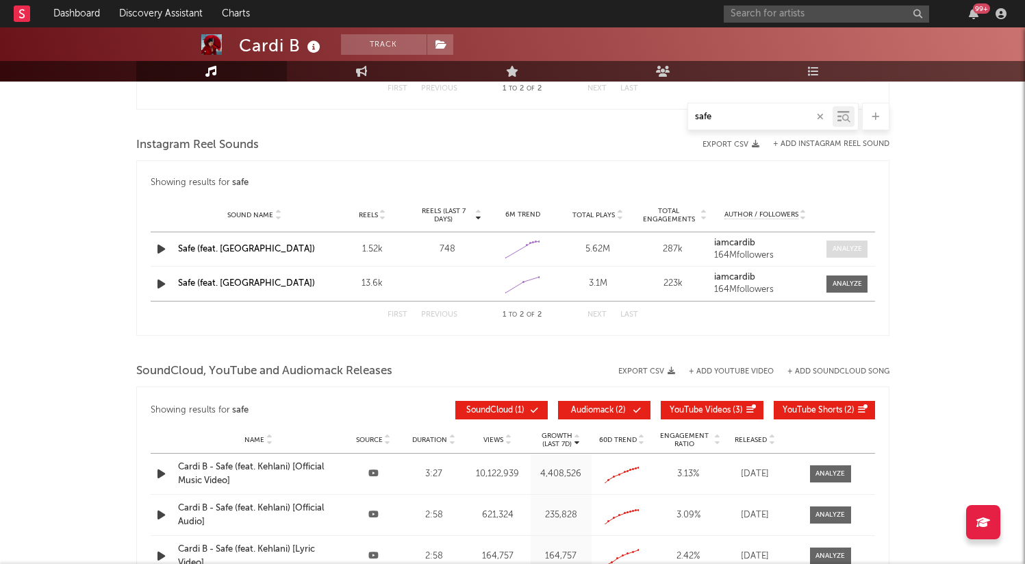
click at [851, 245] on div at bounding box center [847, 249] width 29 height 10
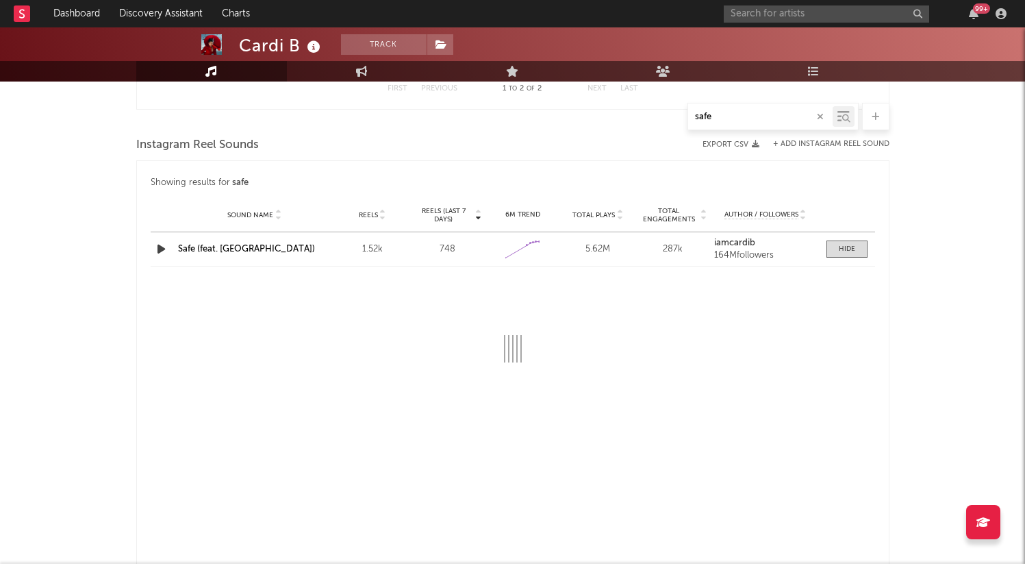
select select "1w"
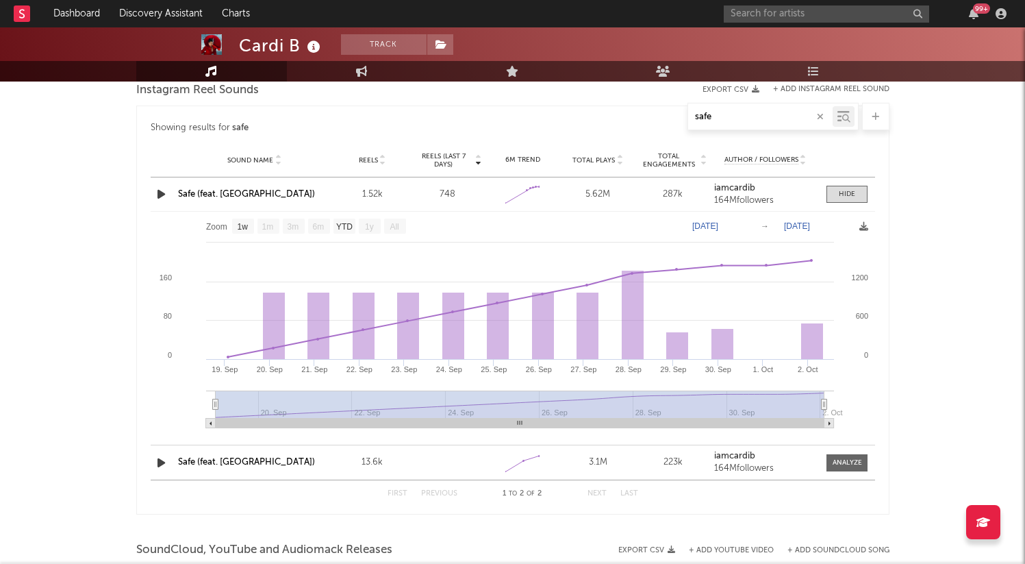
scroll to position [1380, 0]
click at [844, 457] on div at bounding box center [847, 461] width 29 height 10
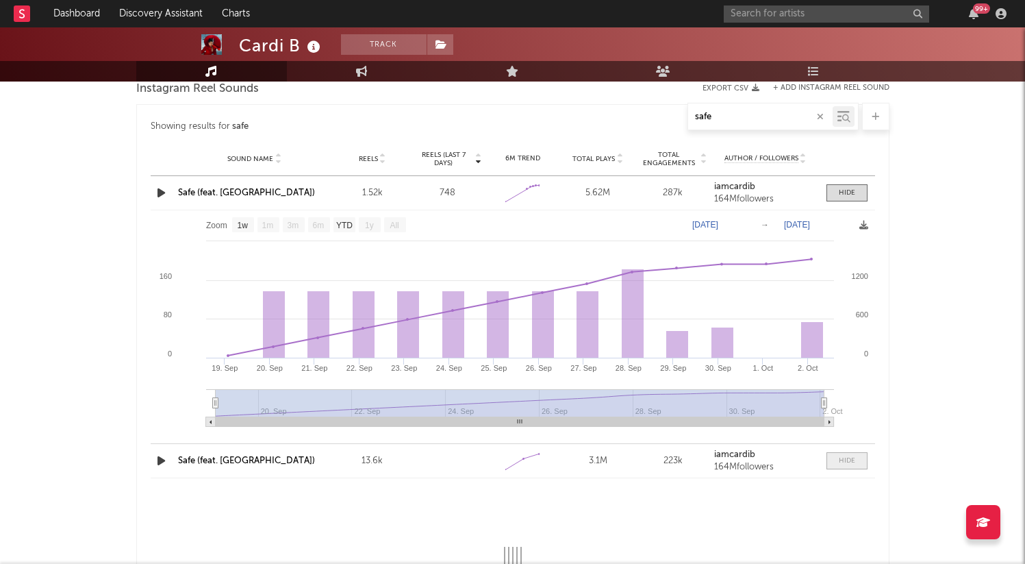
select select "1w"
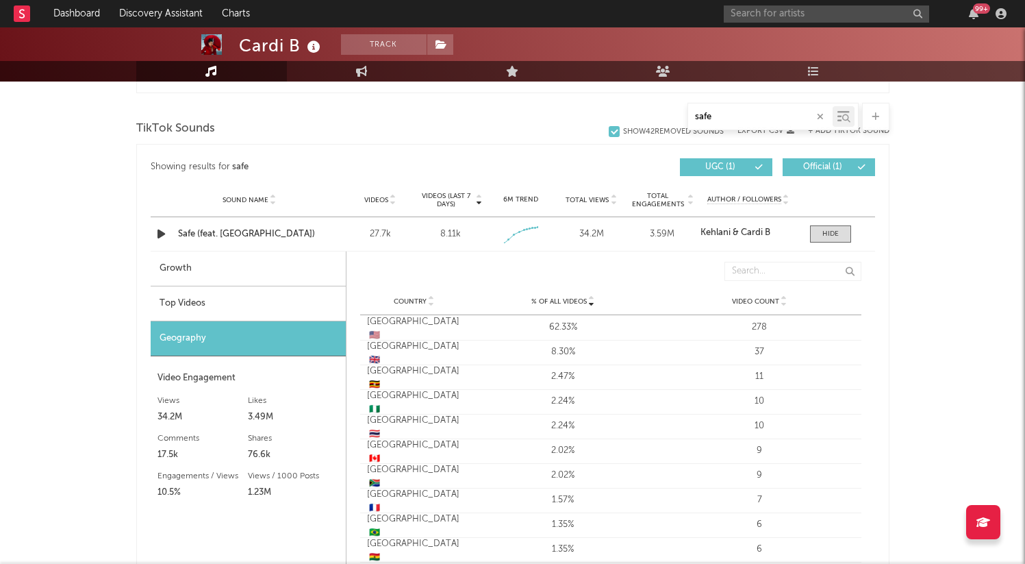
scroll to position [753, 0]
